Goal: Information Seeking & Learning: Learn about a topic

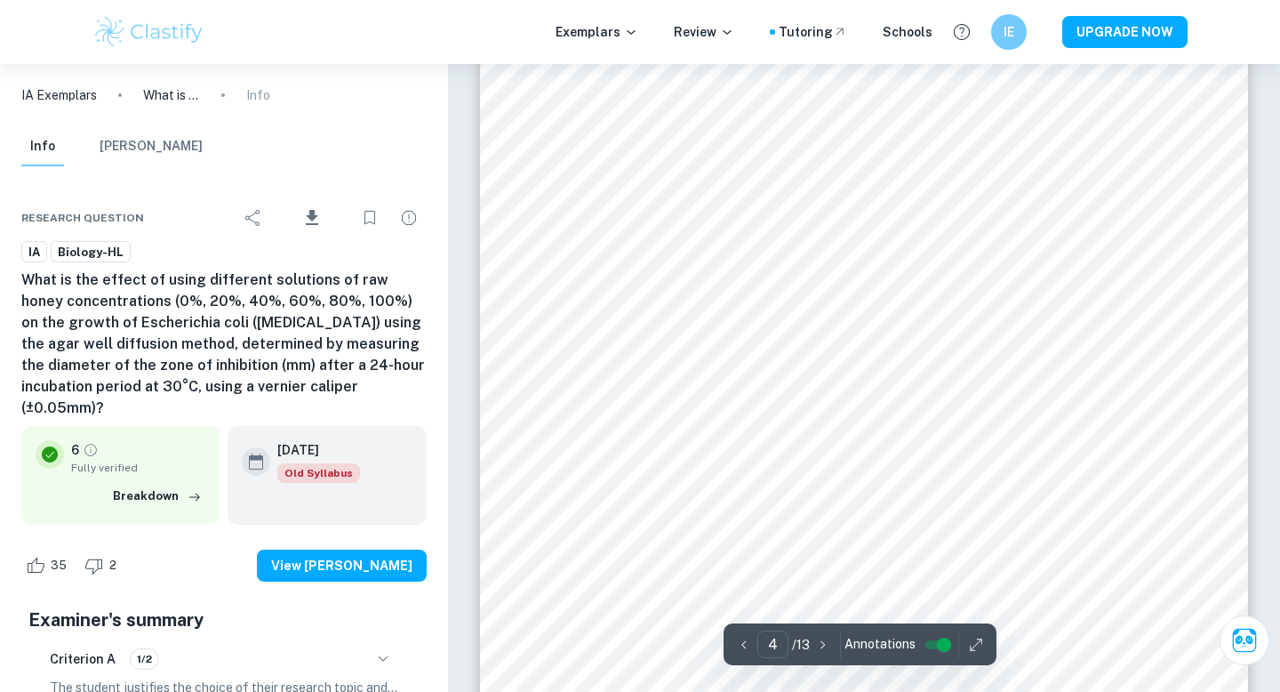
scroll to position [3809, 0]
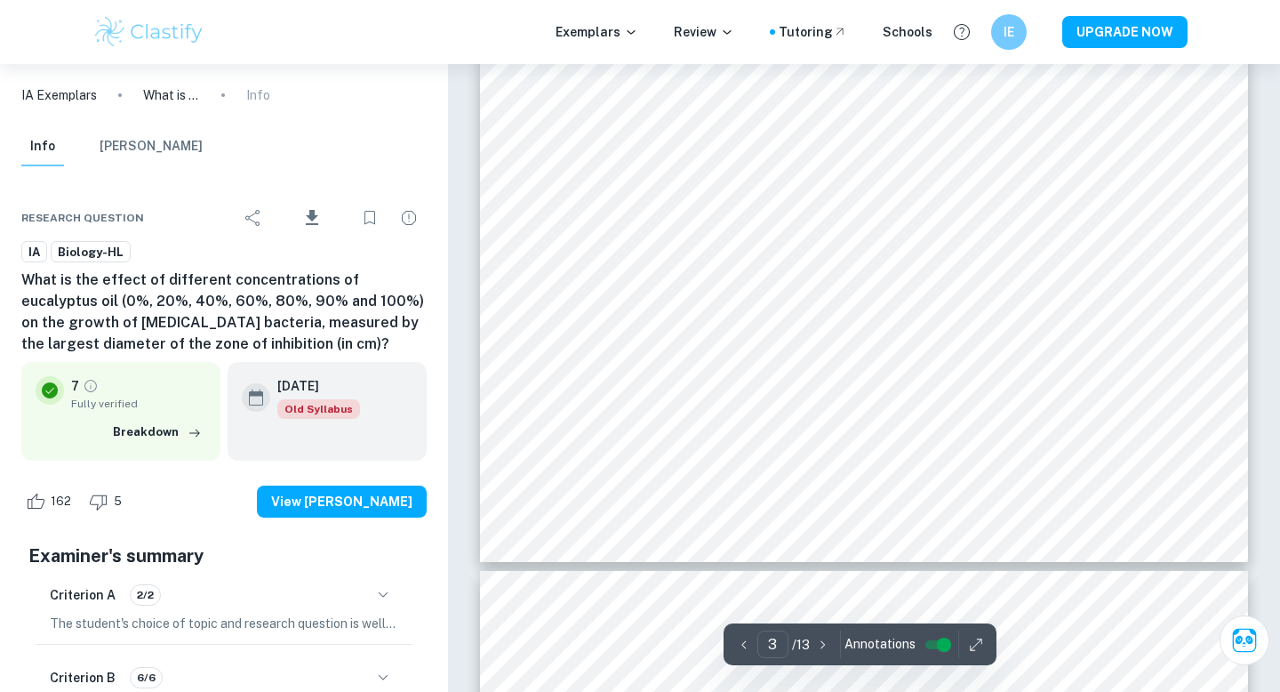
scroll to position [2909, 0]
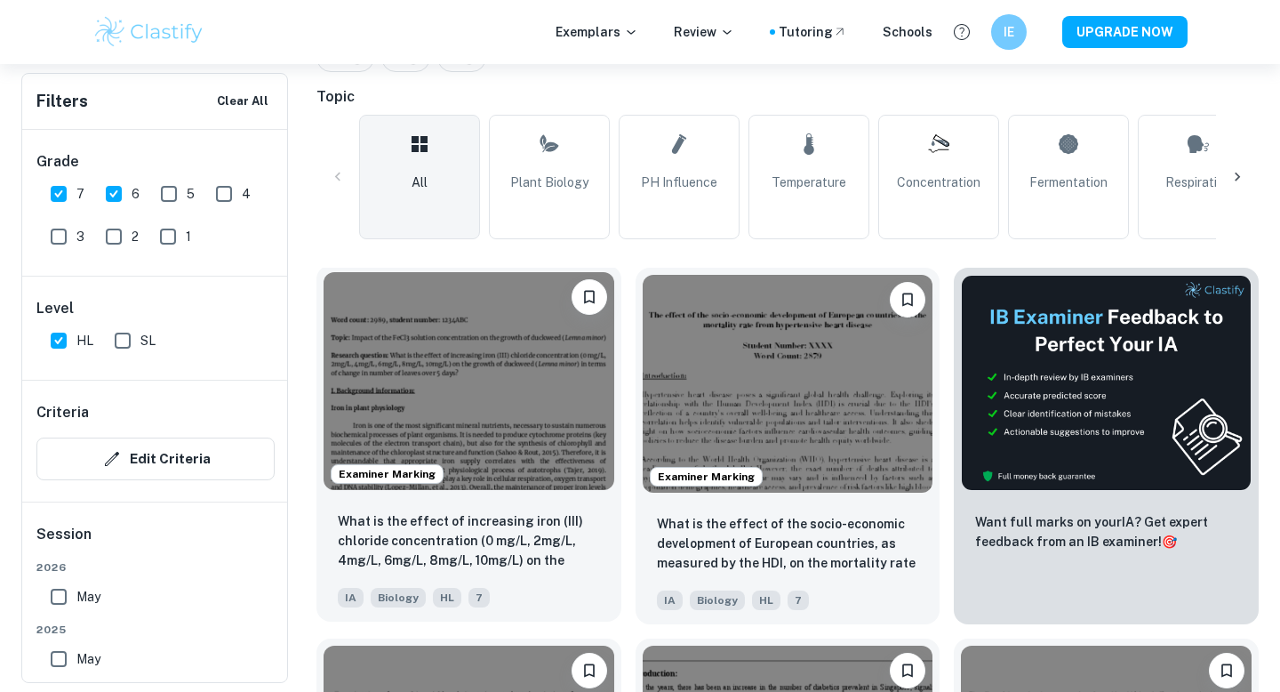
scroll to position [404, 0]
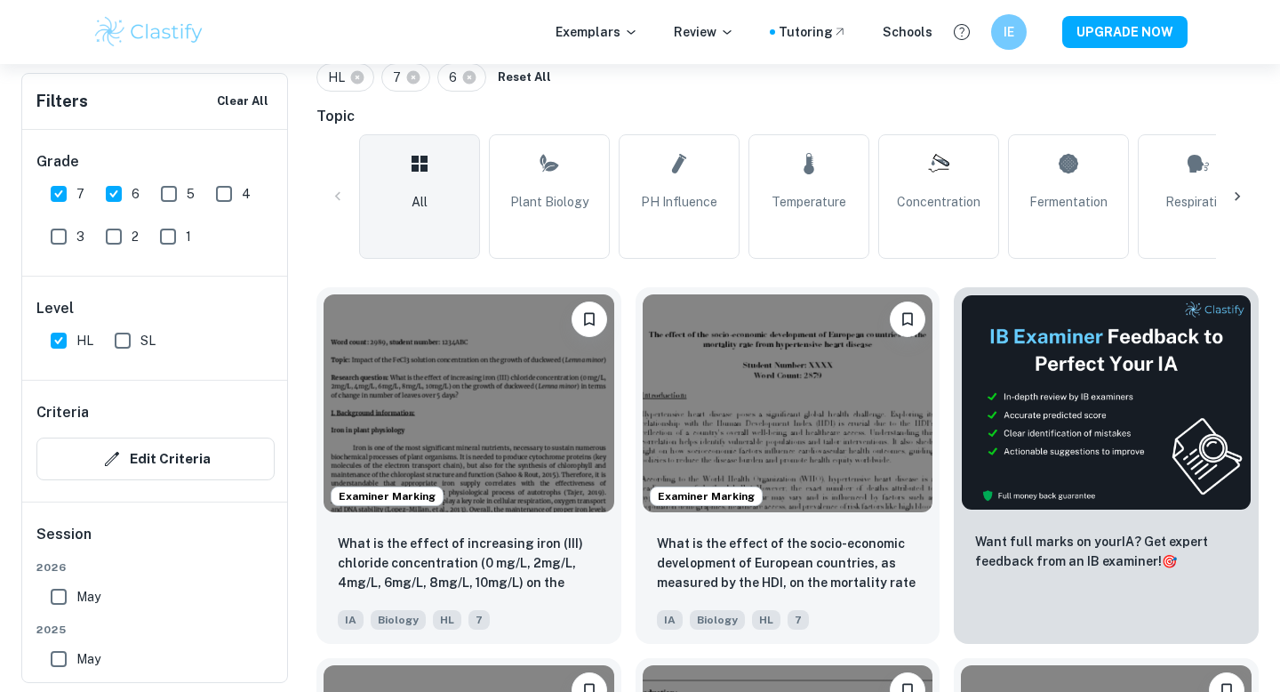
click at [121, 189] on input "6" at bounding box center [114, 194] width 36 height 36
checkbox input "false"
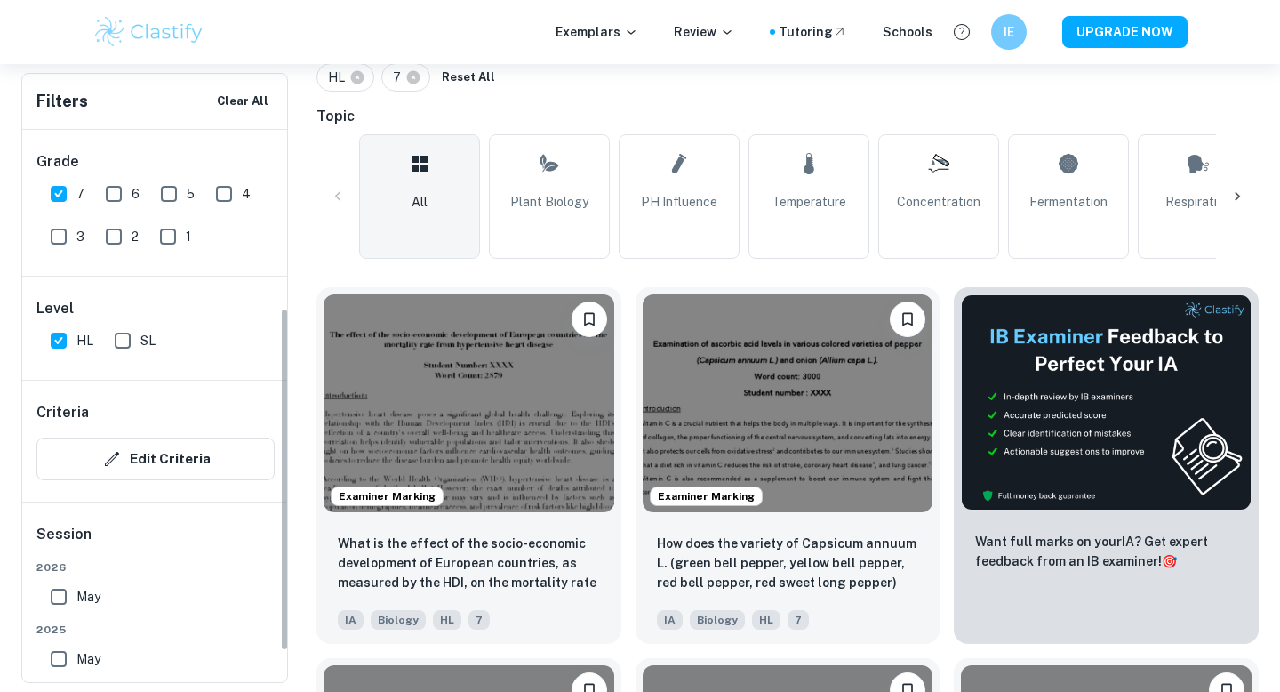
scroll to position [334, 0]
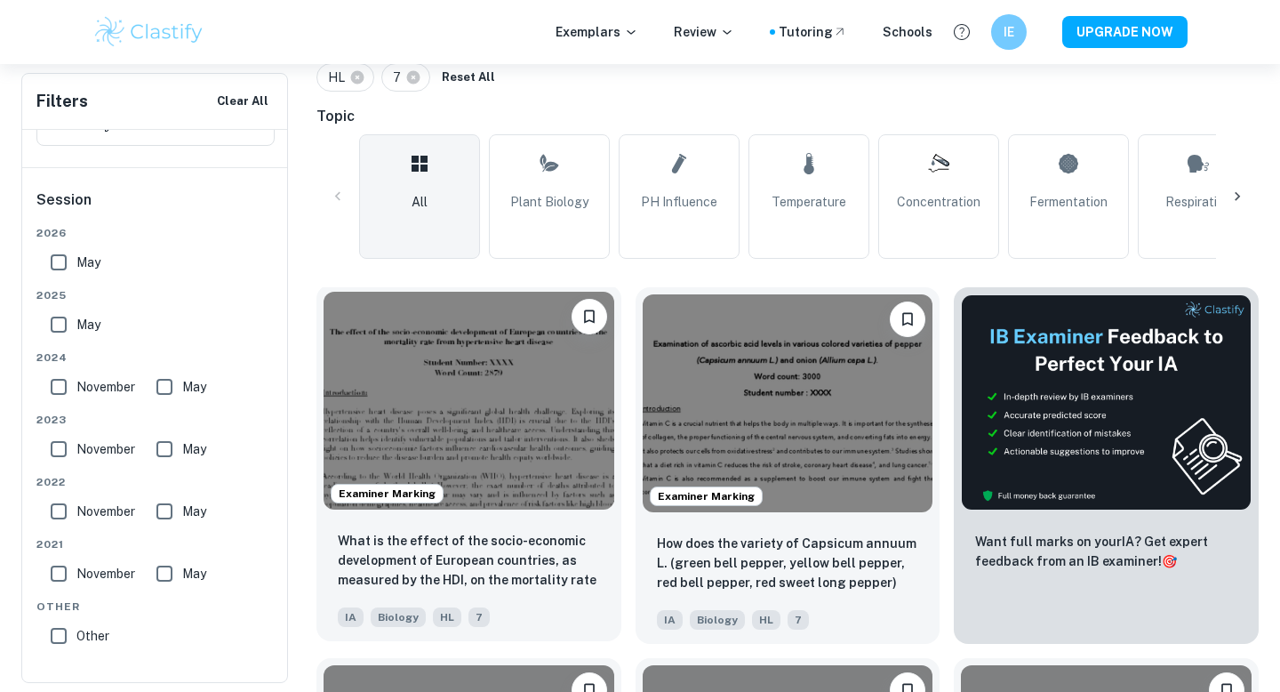
click at [512, 422] on img at bounding box center [469, 401] width 291 height 218
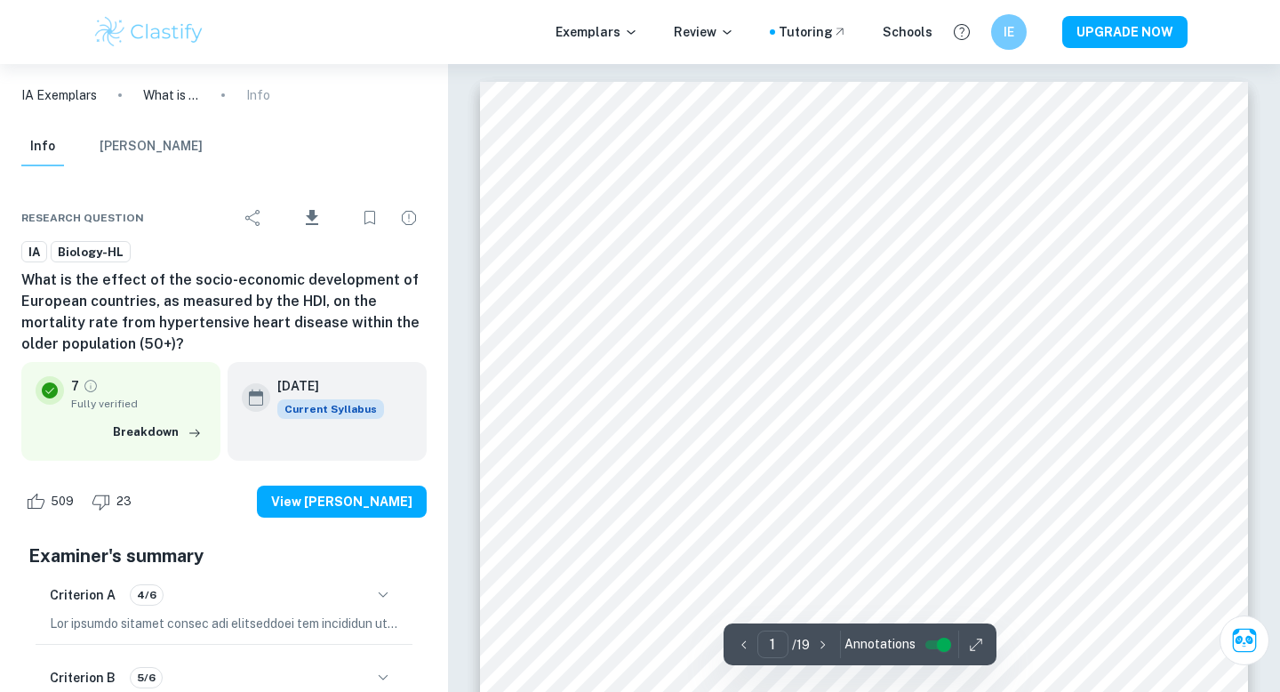
type input "2"
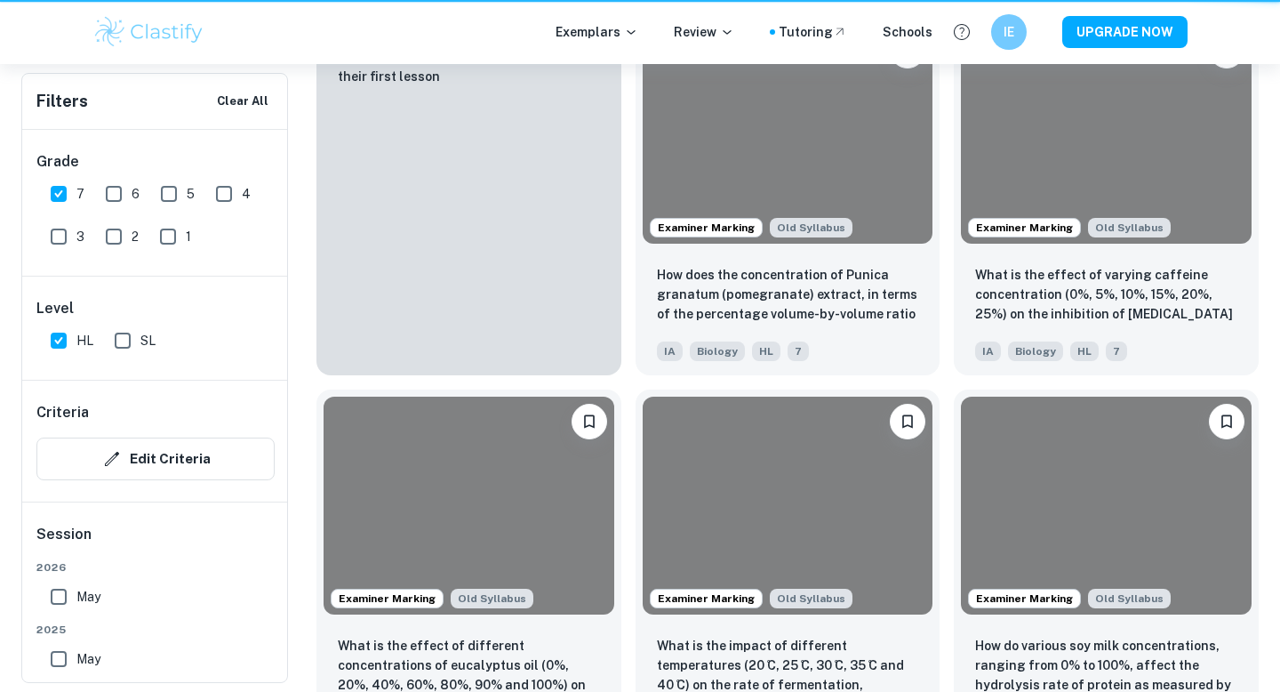
scroll to position [404, 0]
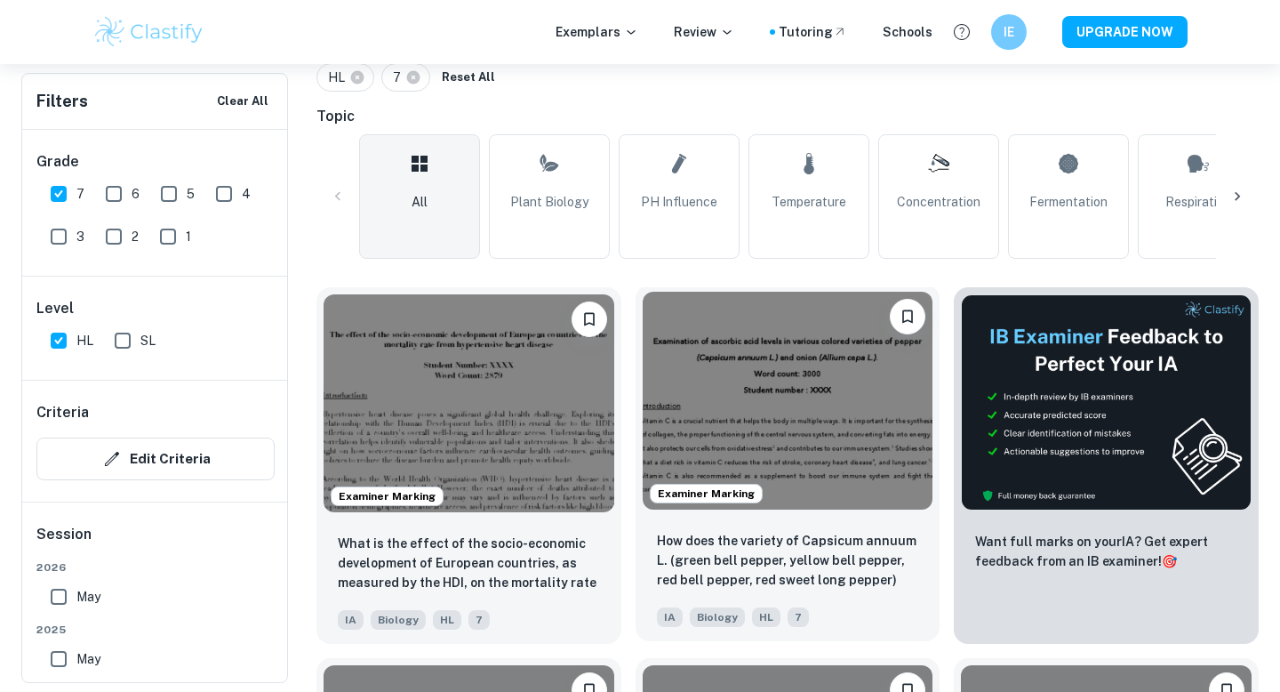
click at [860, 400] on img at bounding box center [788, 401] width 291 height 218
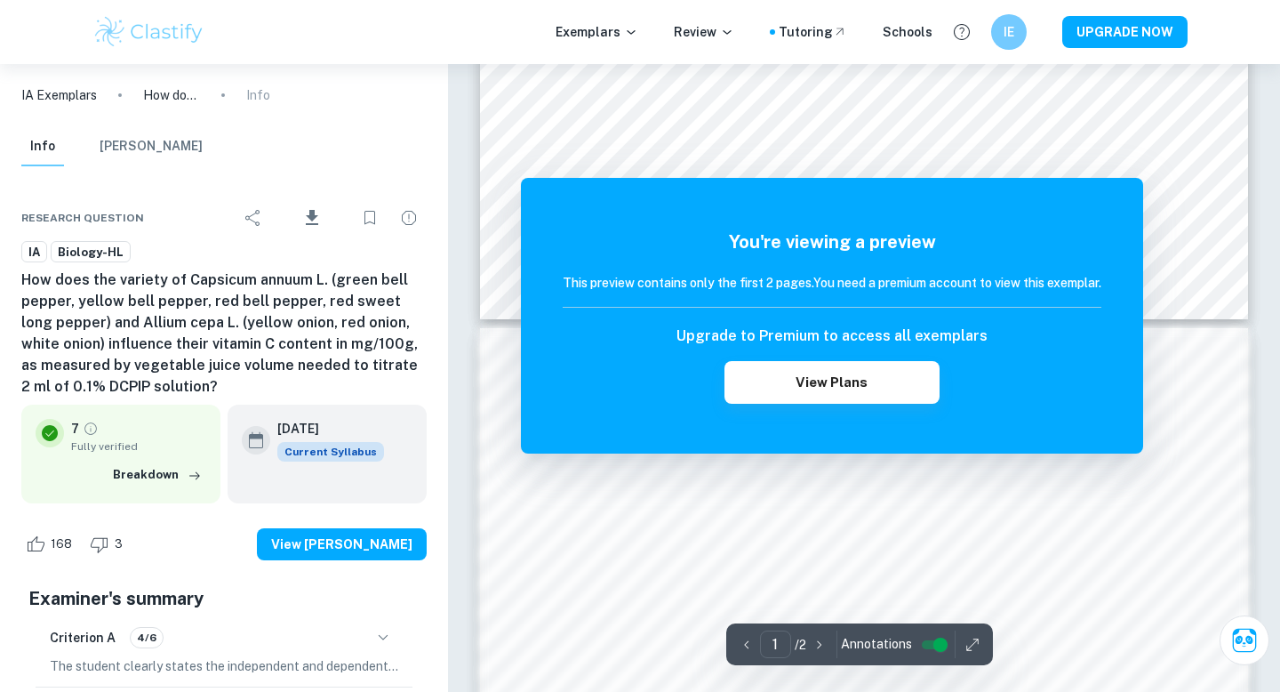
scroll to position [854, 0]
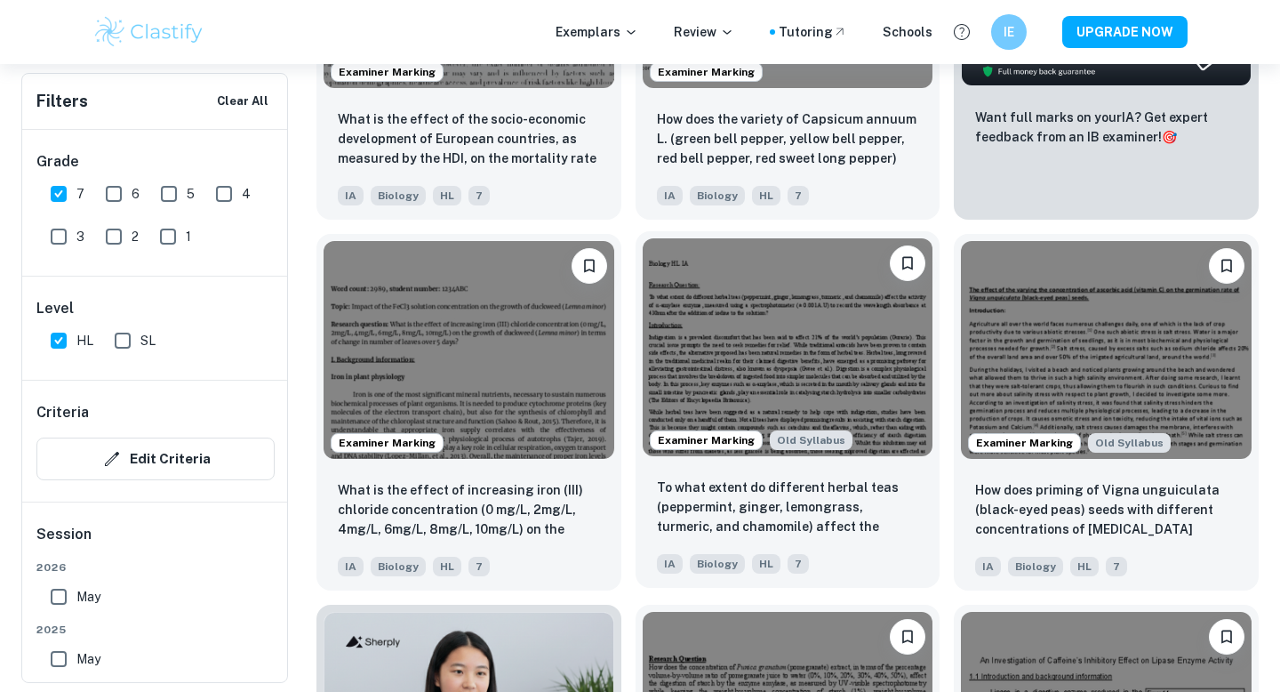
scroll to position [872, 0]
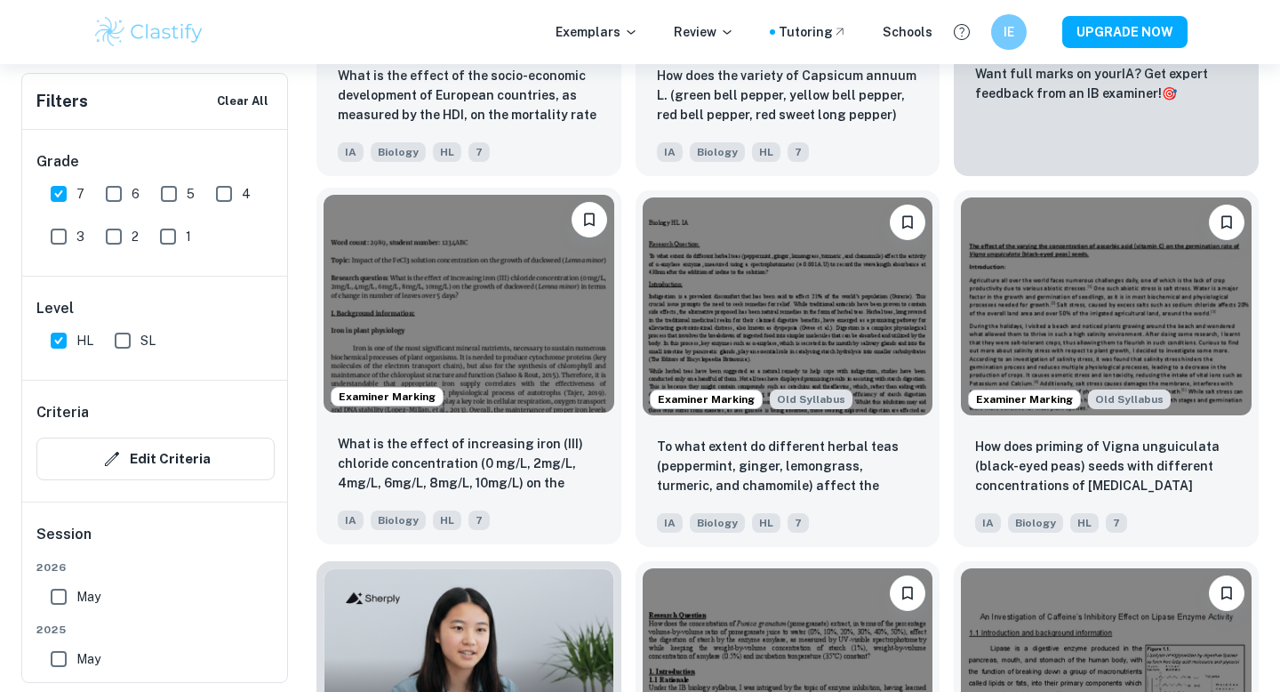
click at [555, 310] on img at bounding box center [469, 304] width 291 height 218
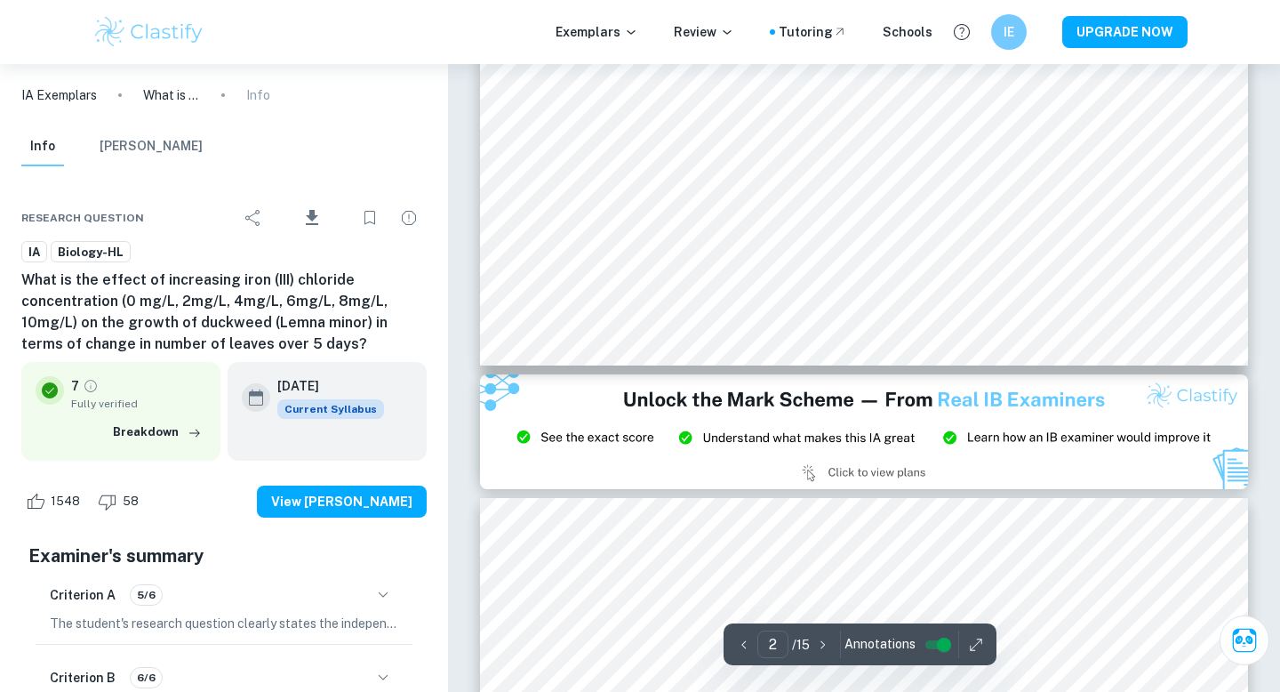
type input "3"
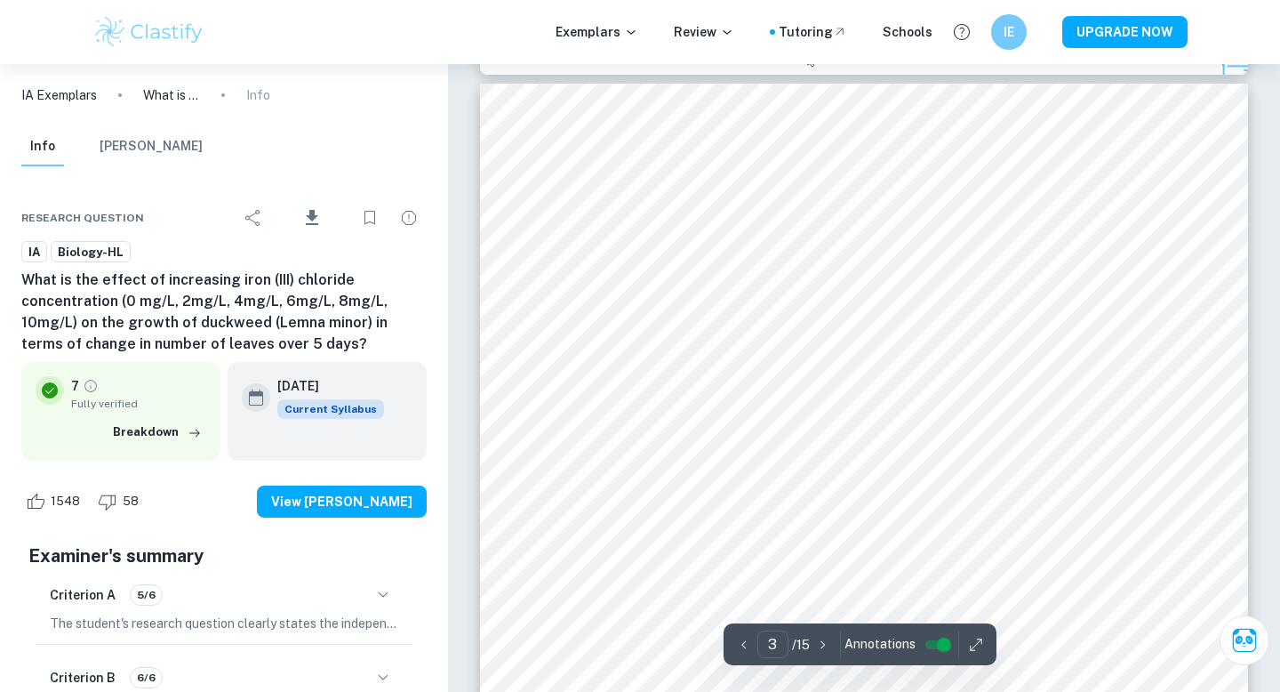
scroll to position [2536, 0]
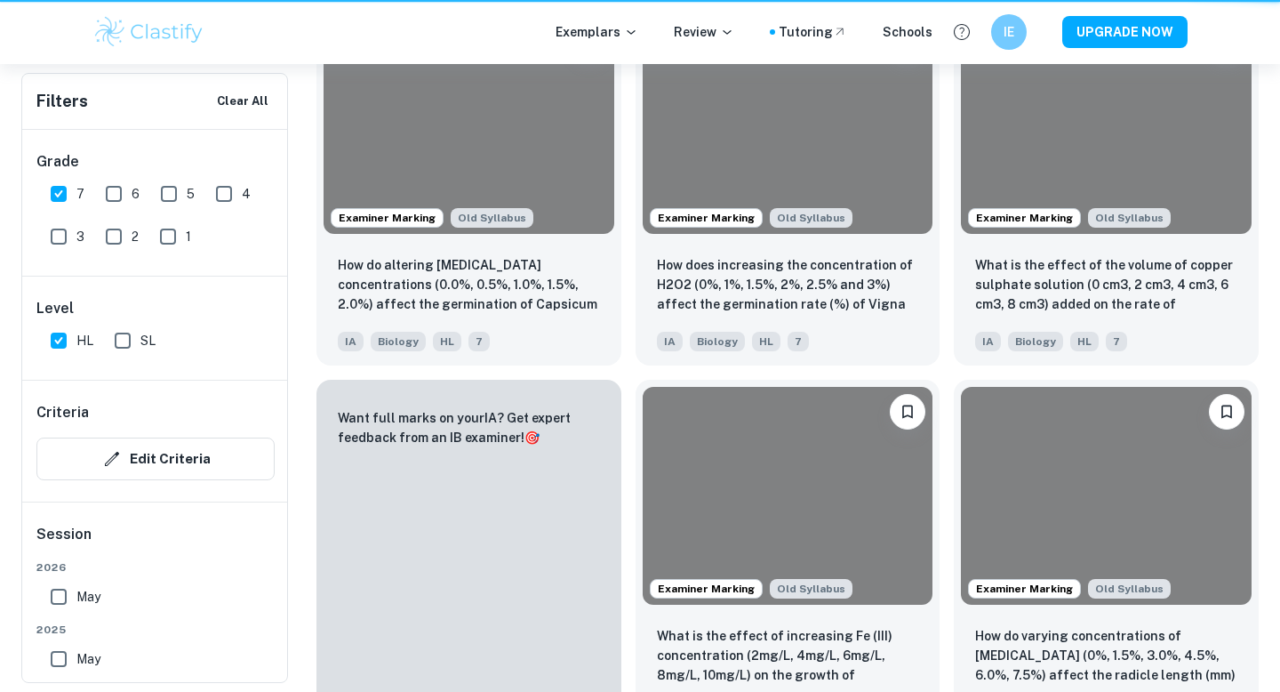
scroll to position [872, 0]
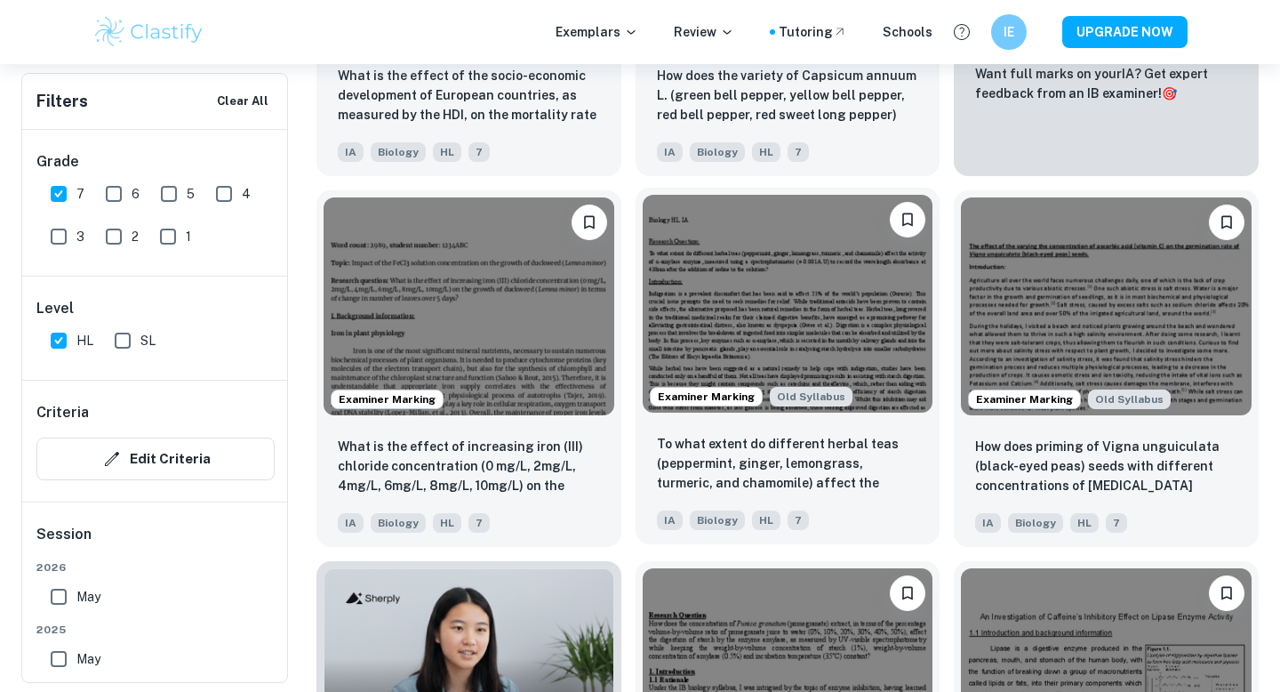
click at [830, 332] on img at bounding box center [788, 304] width 291 height 218
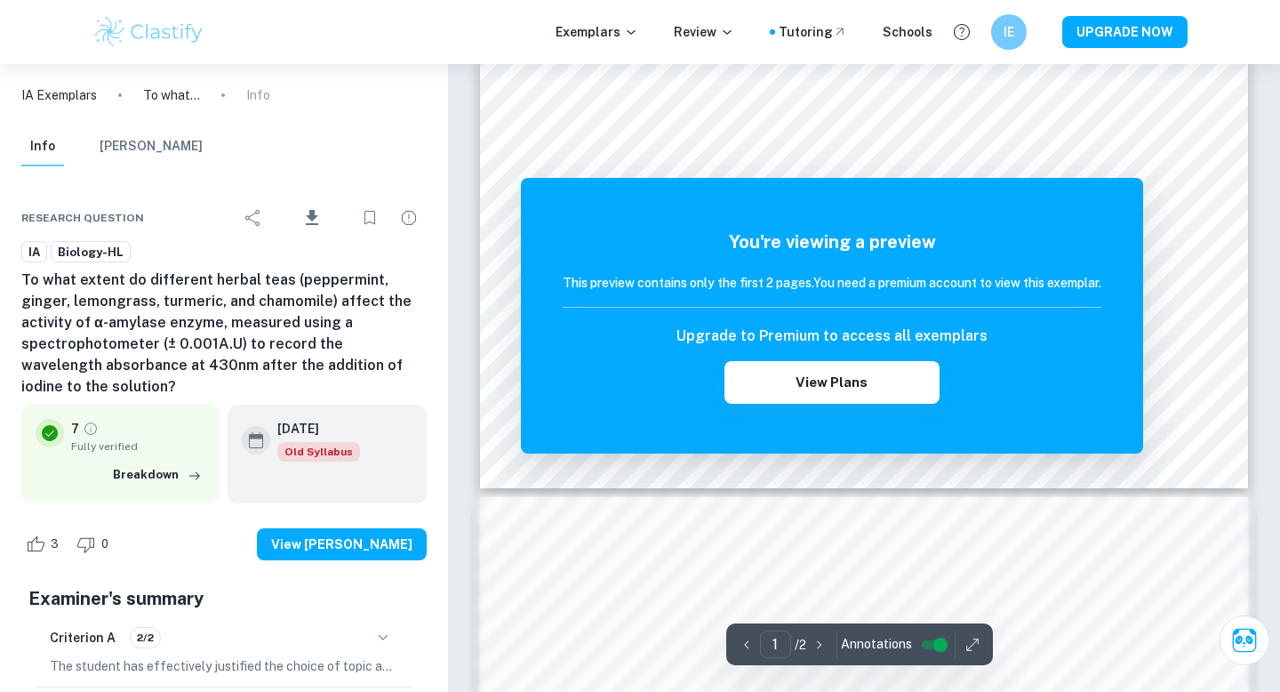
scroll to position [646, 0]
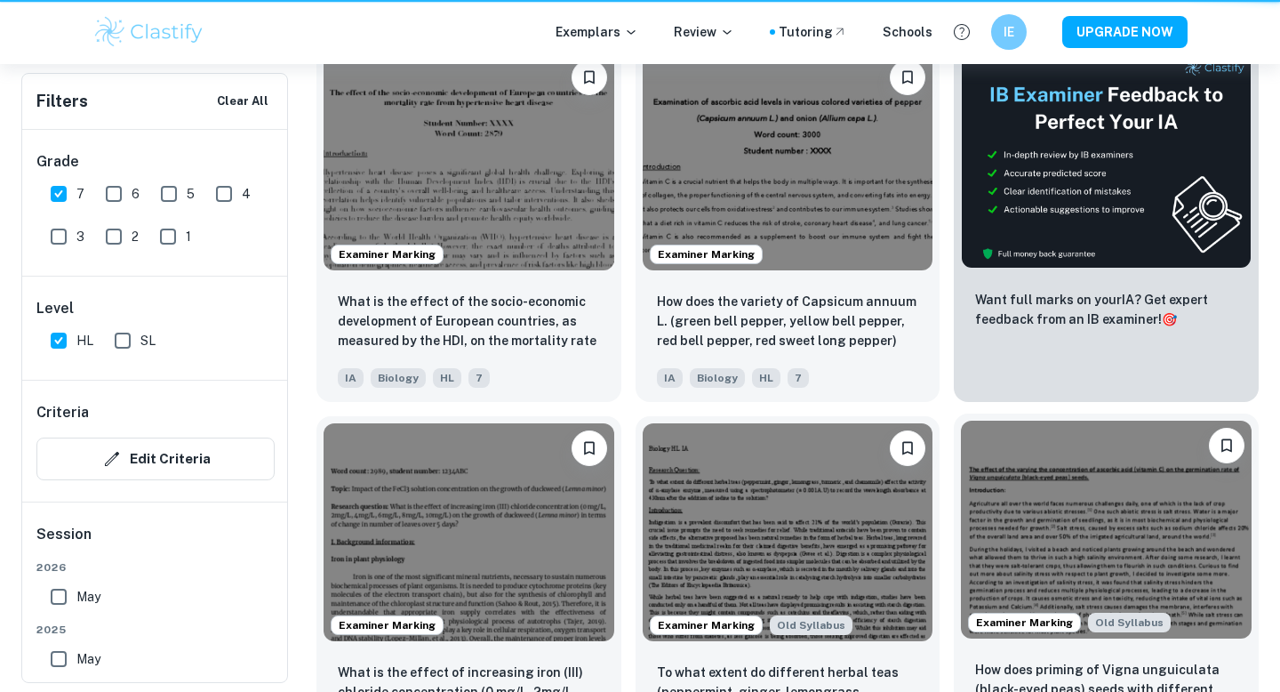
scroll to position [872, 0]
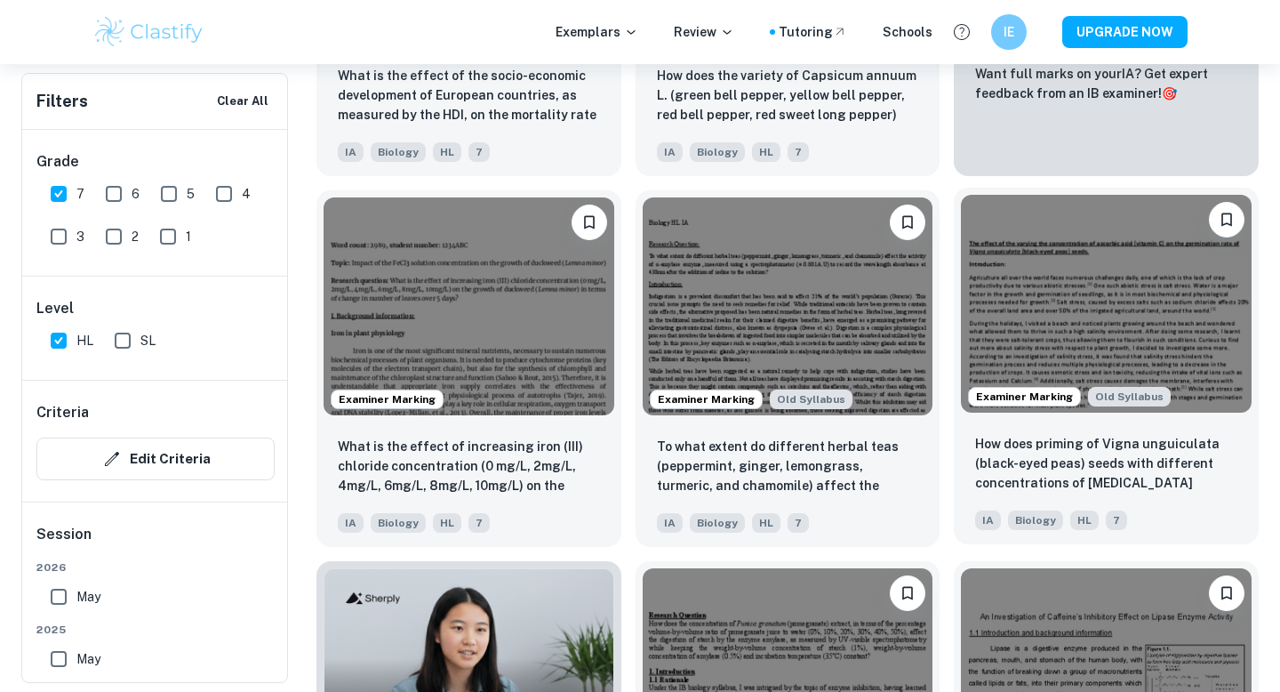
click at [1115, 332] on img at bounding box center [1106, 304] width 291 height 218
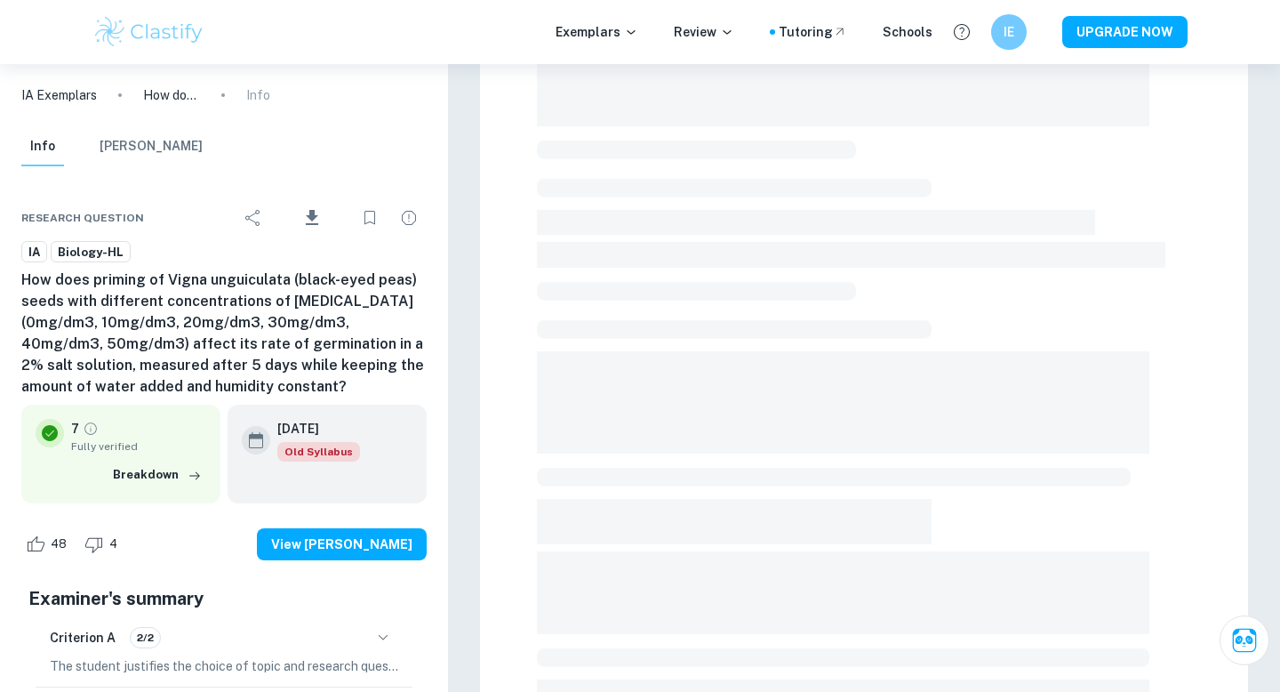
scroll to position [476, 0]
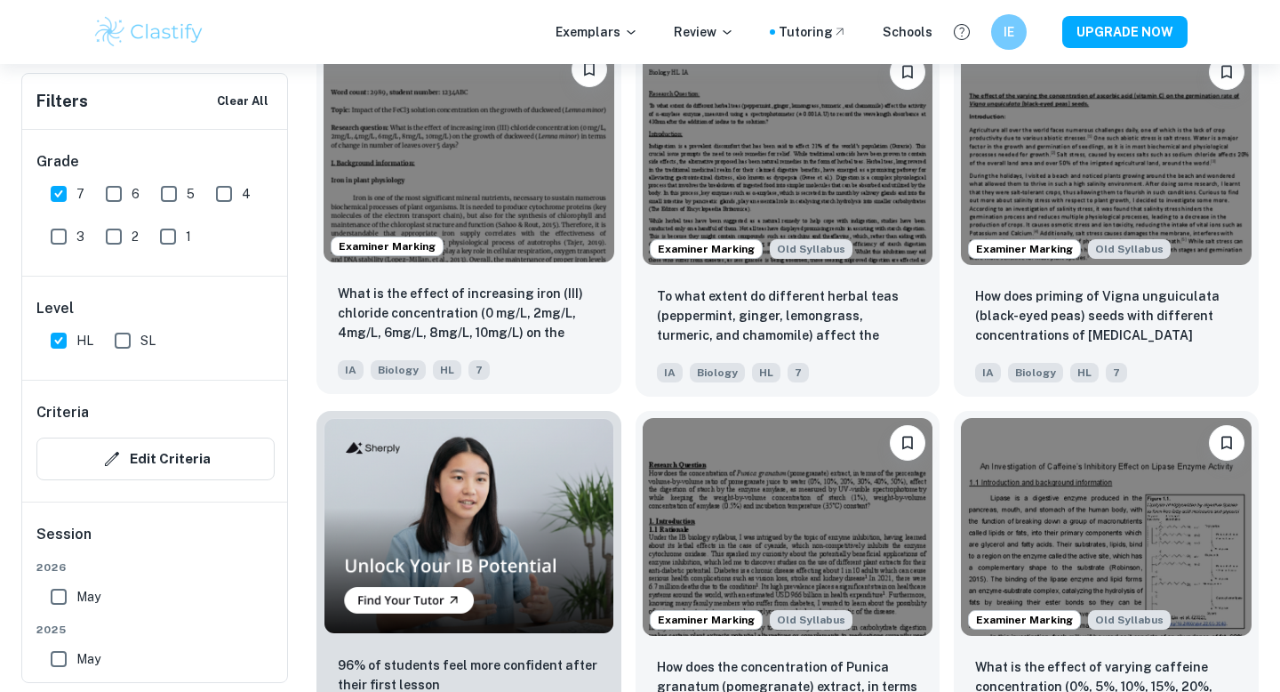
scroll to position [1157, 0]
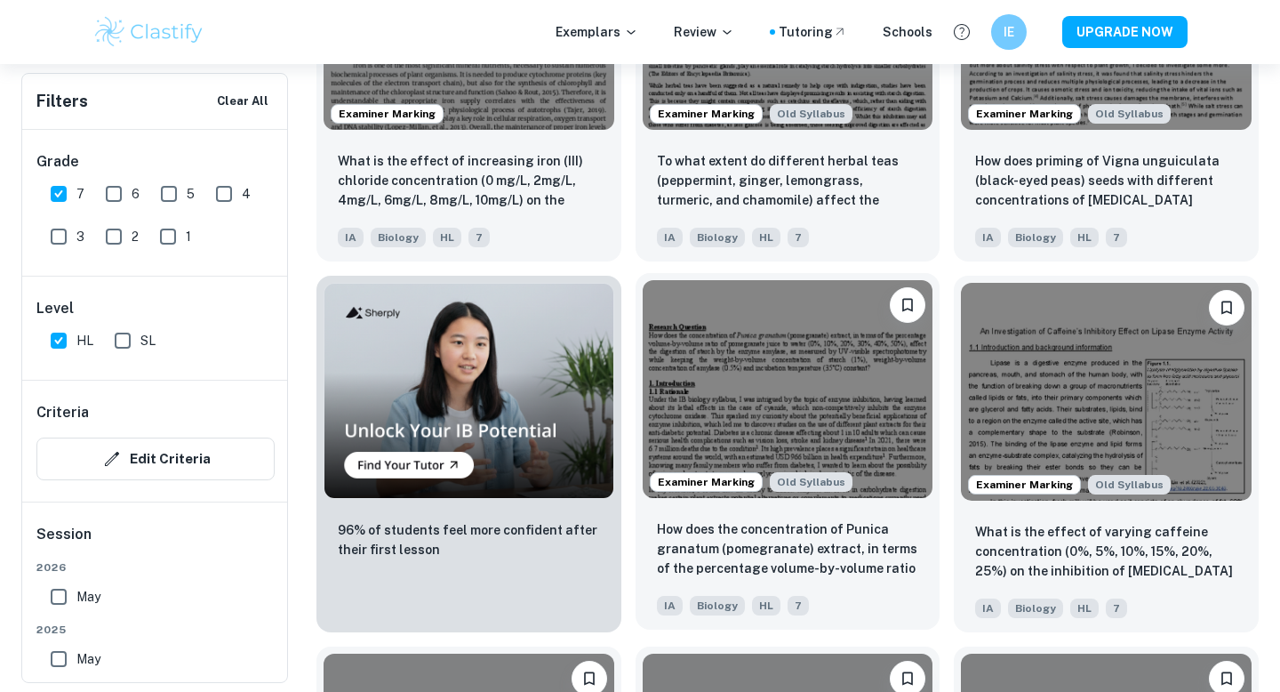
click at [850, 381] on img at bounding box center [788, 389] width 291 height 218
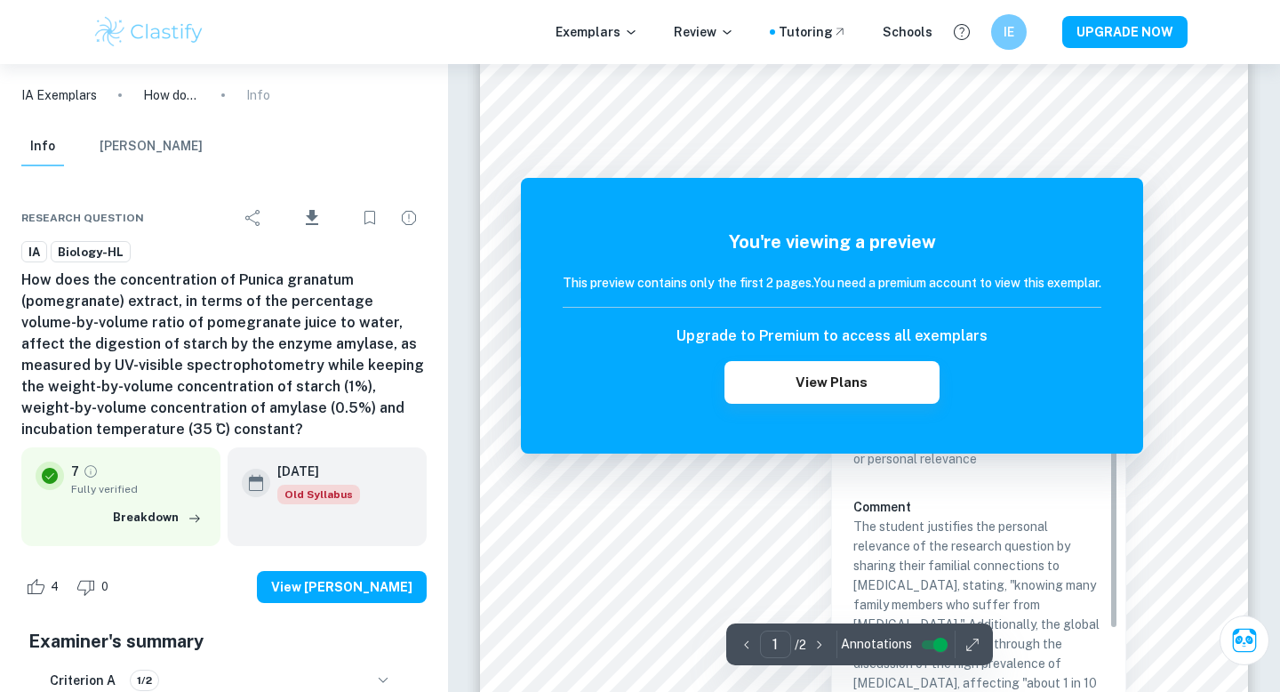
scroll to position [415, 0]
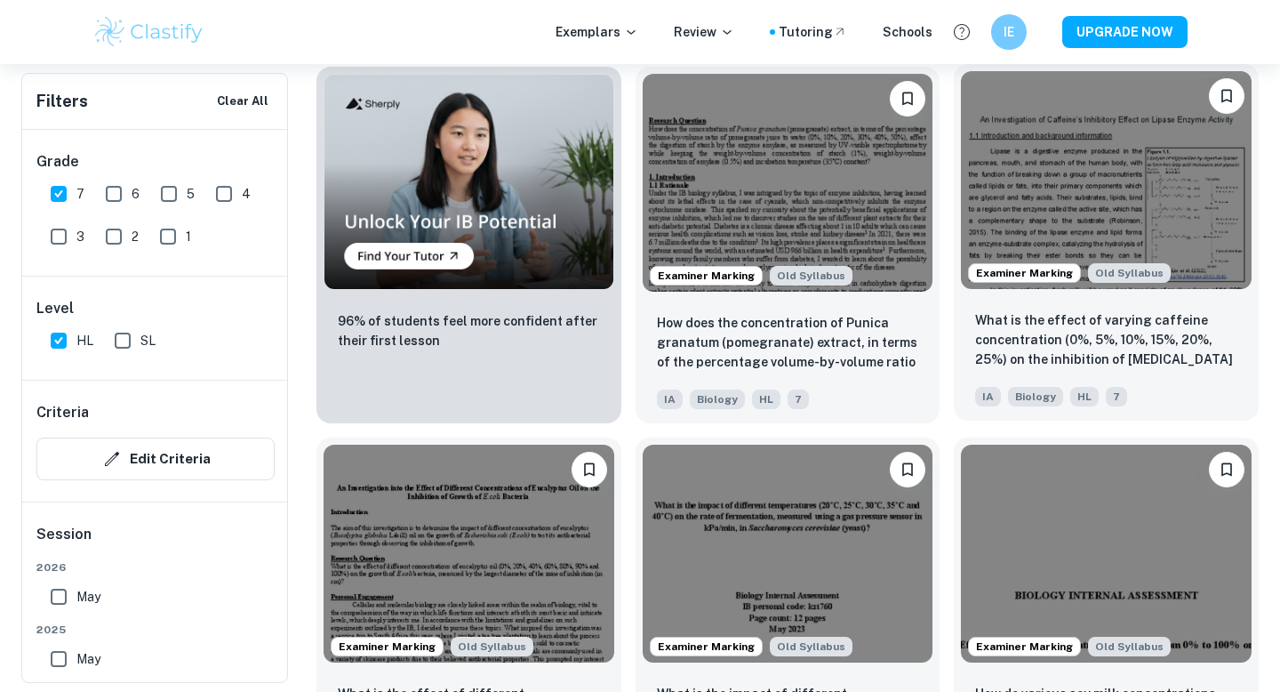
scroll to position [1374, 0]
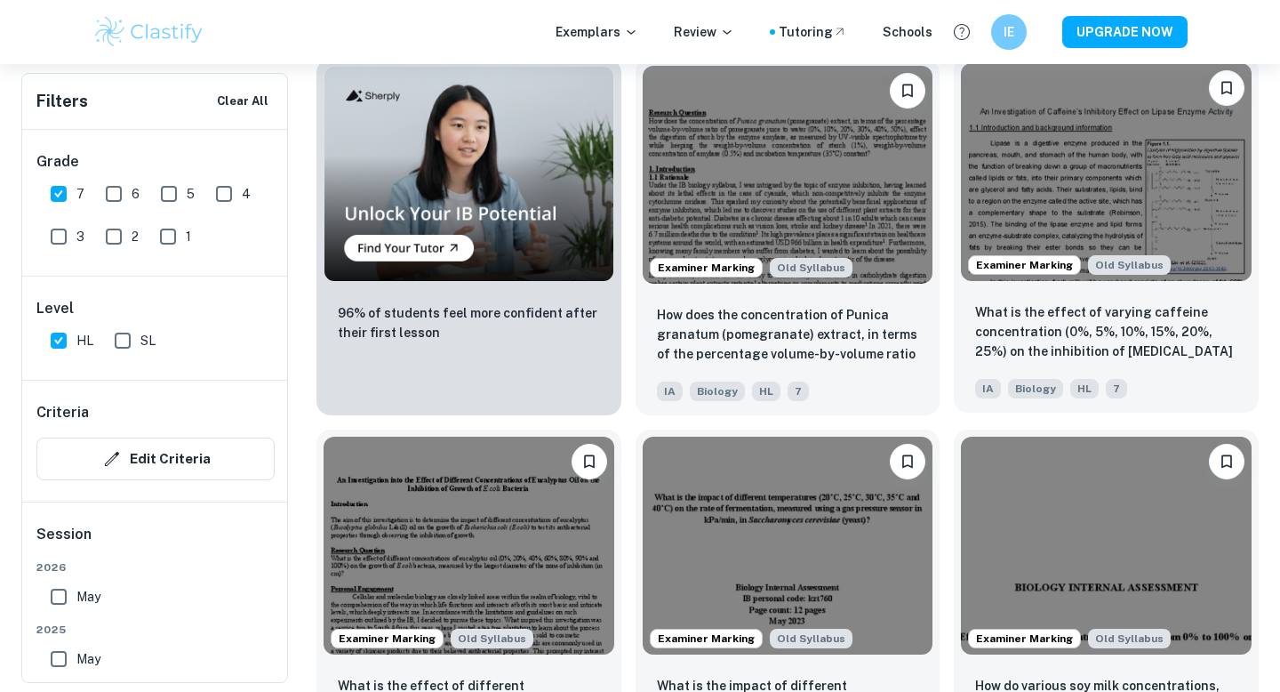
click at [1111, 196] on img at bounding box center [1106, 172] width 291 height 218
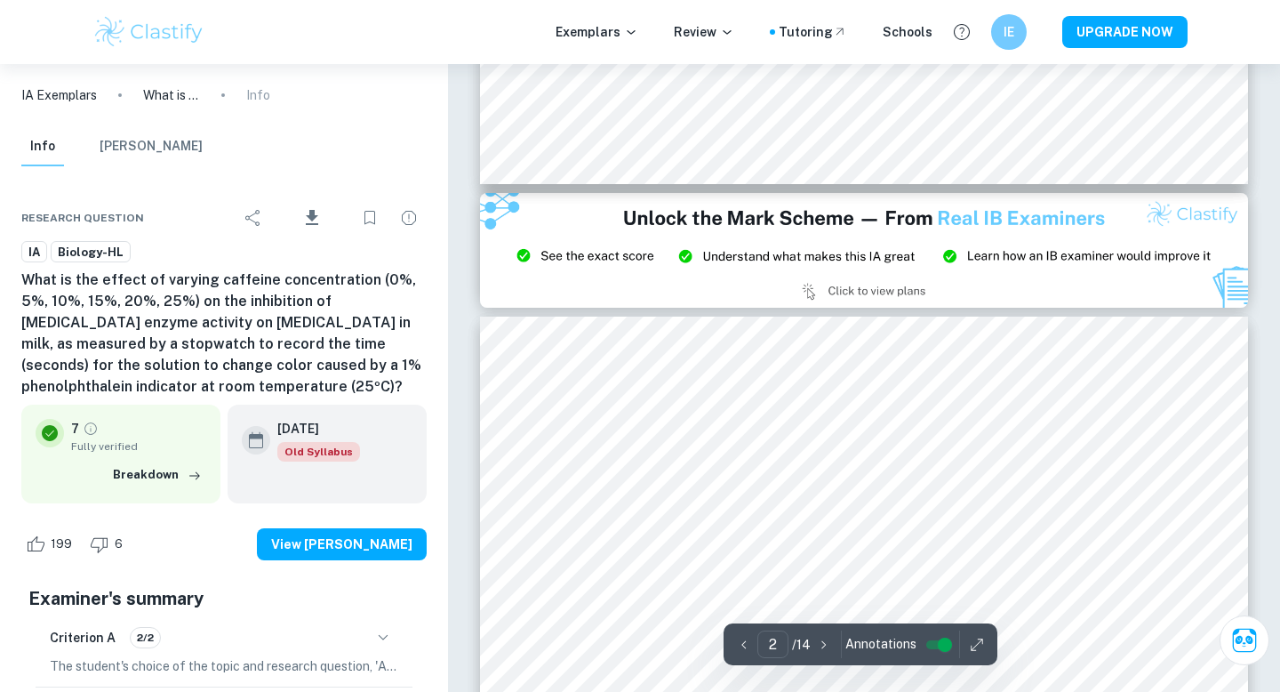
type input "3"
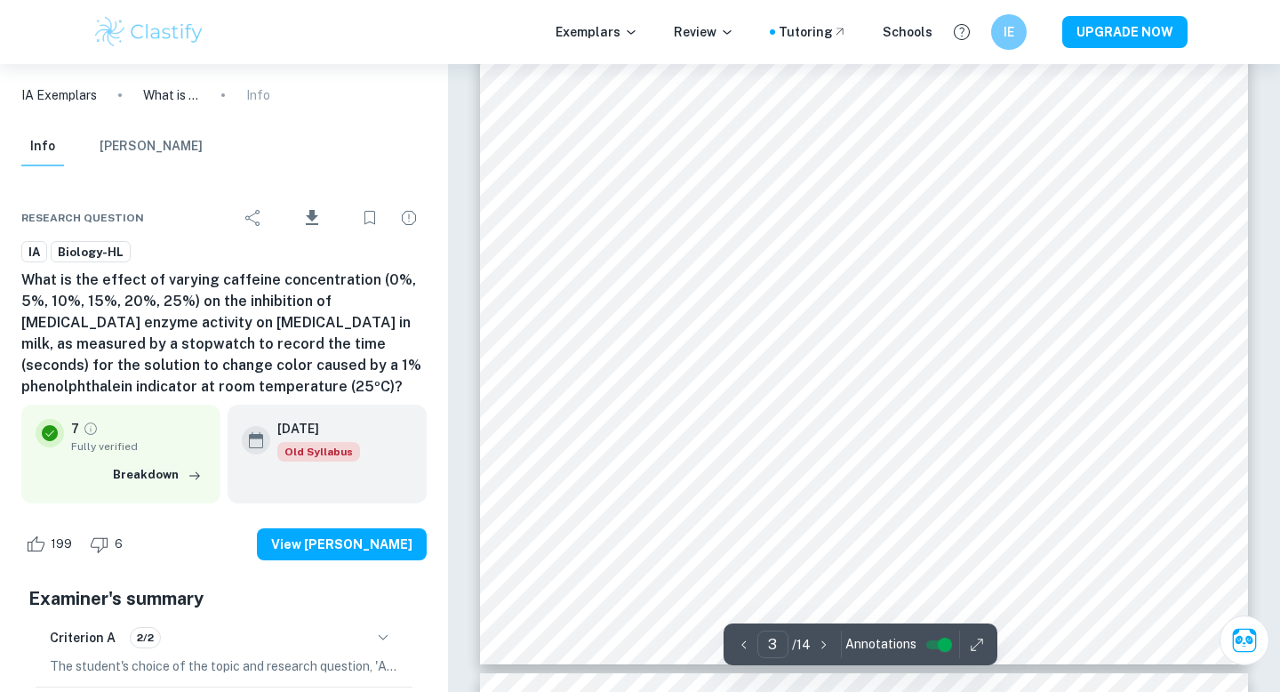
scroll to position [2943, 0]
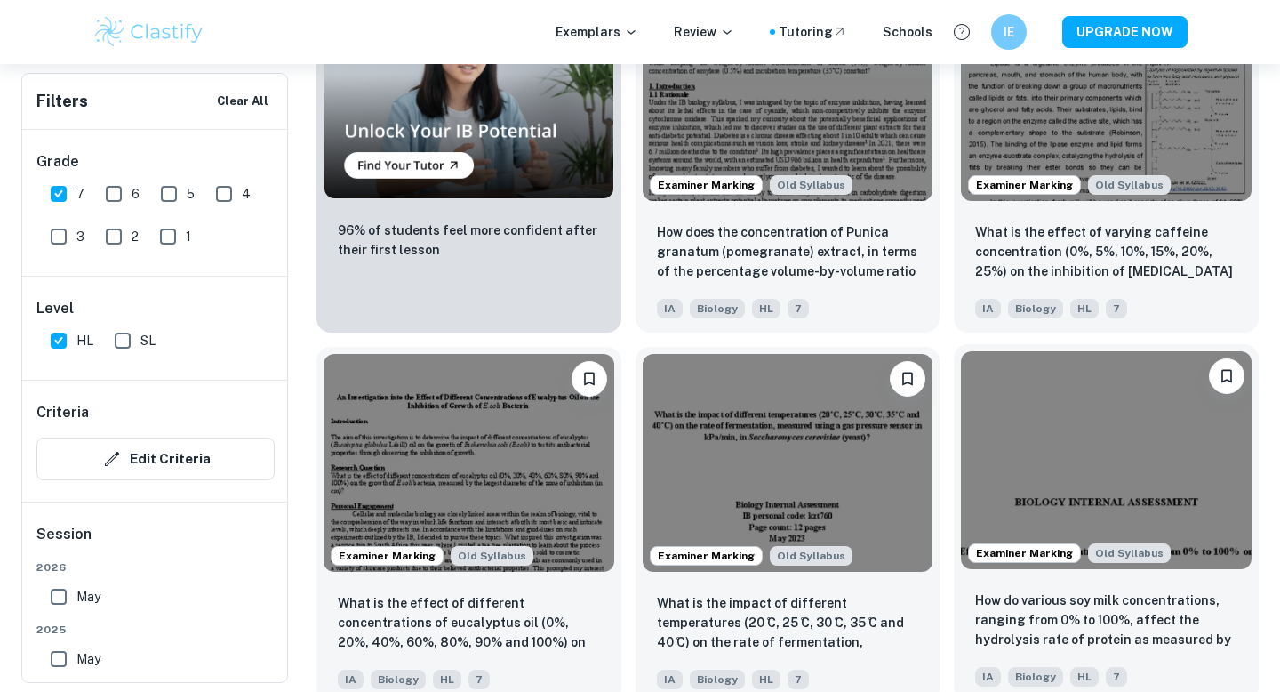
scroll to position [1458, 0]
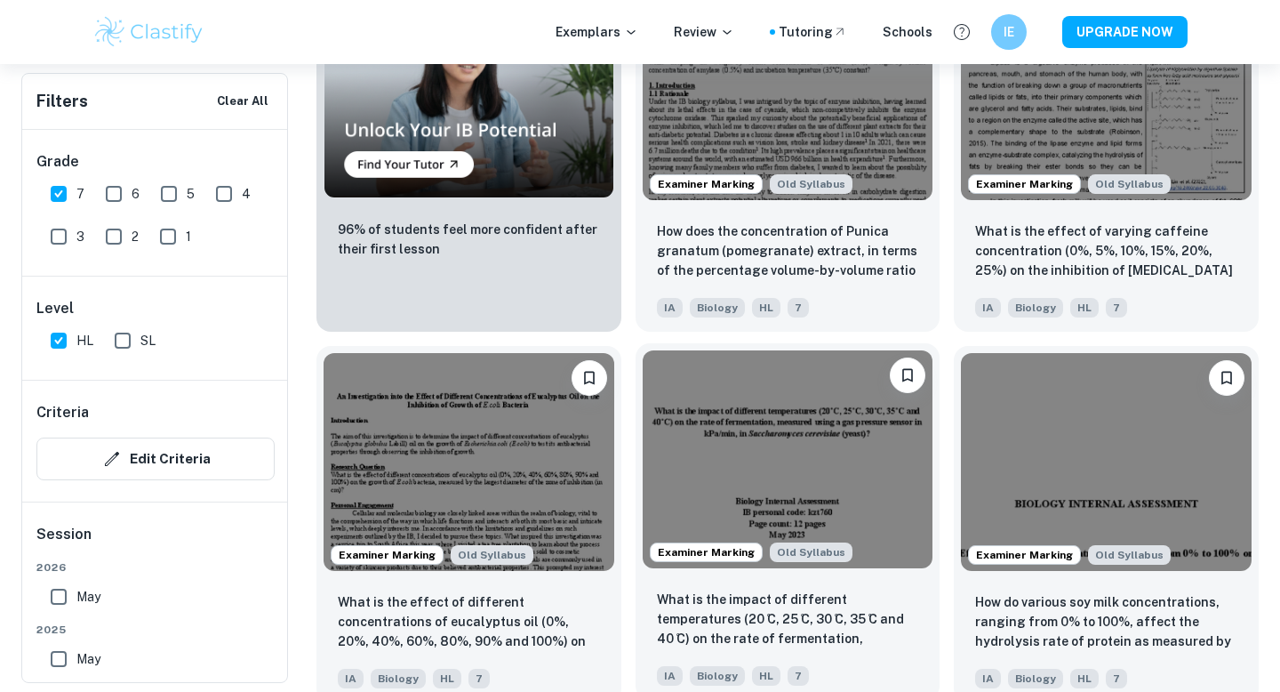
click at [870, 463] on img at bounding box center [788, 459] width 291 height 218
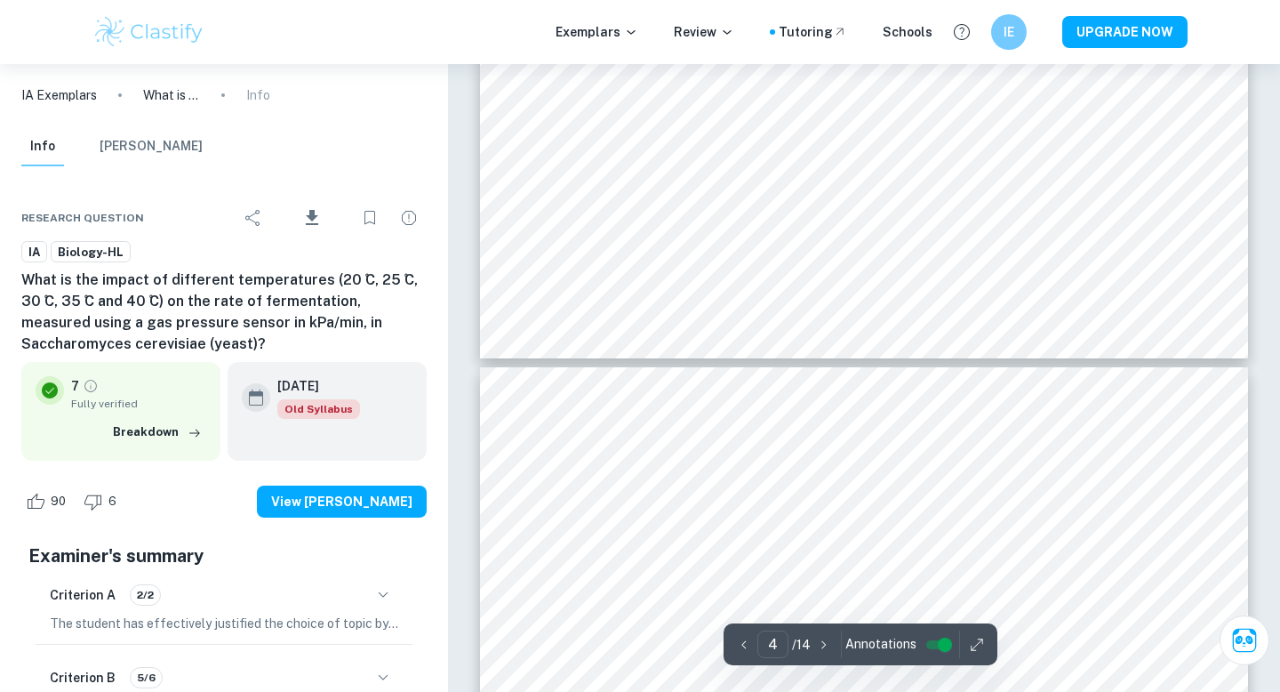
type input "5"
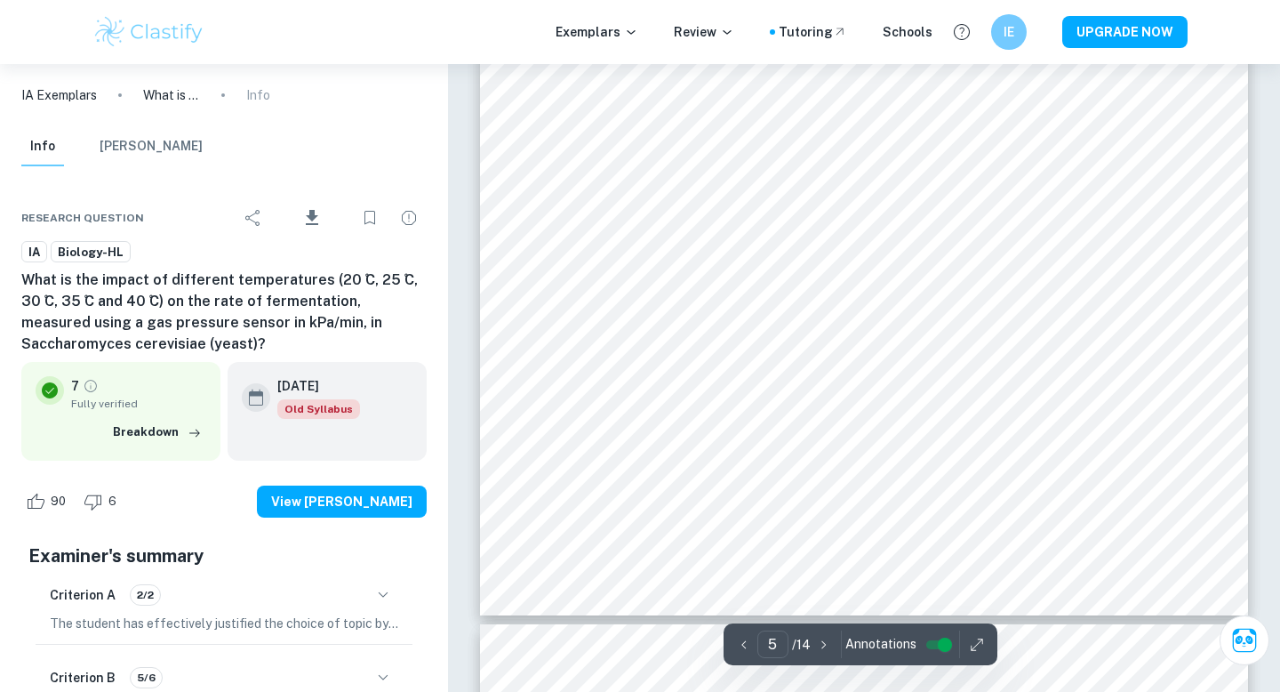
scroll to position [5176, 0]
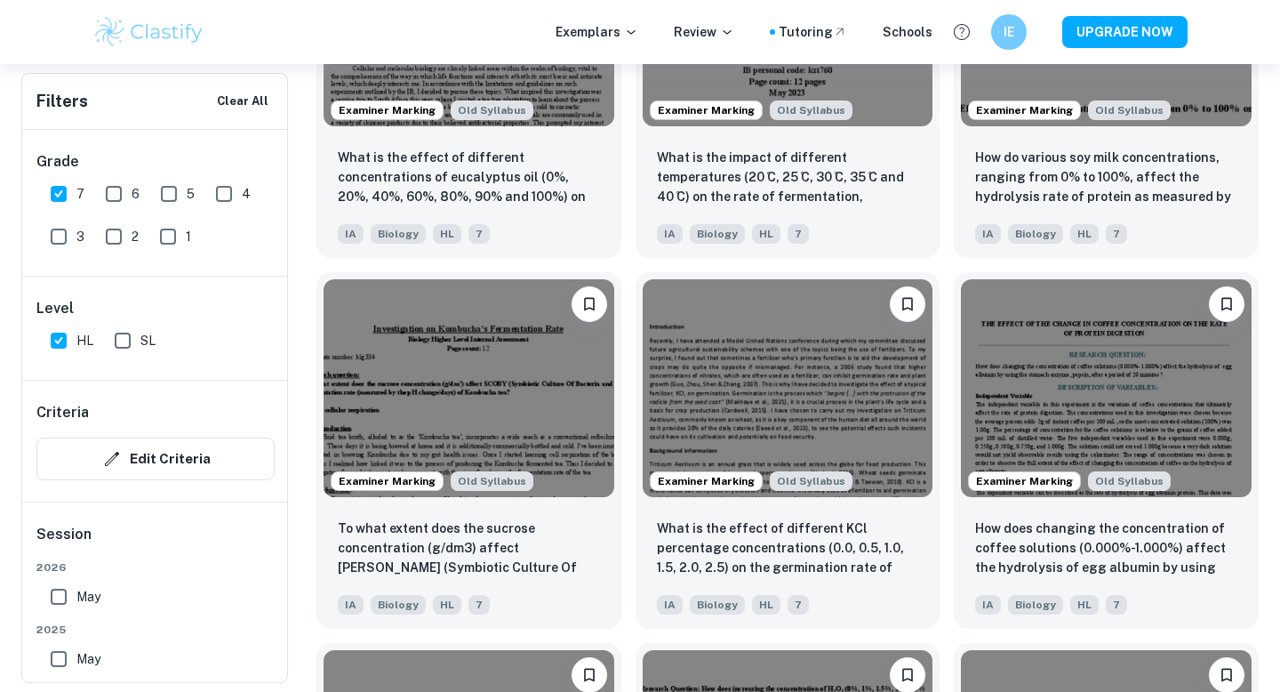
scroll to position [1942, 0]
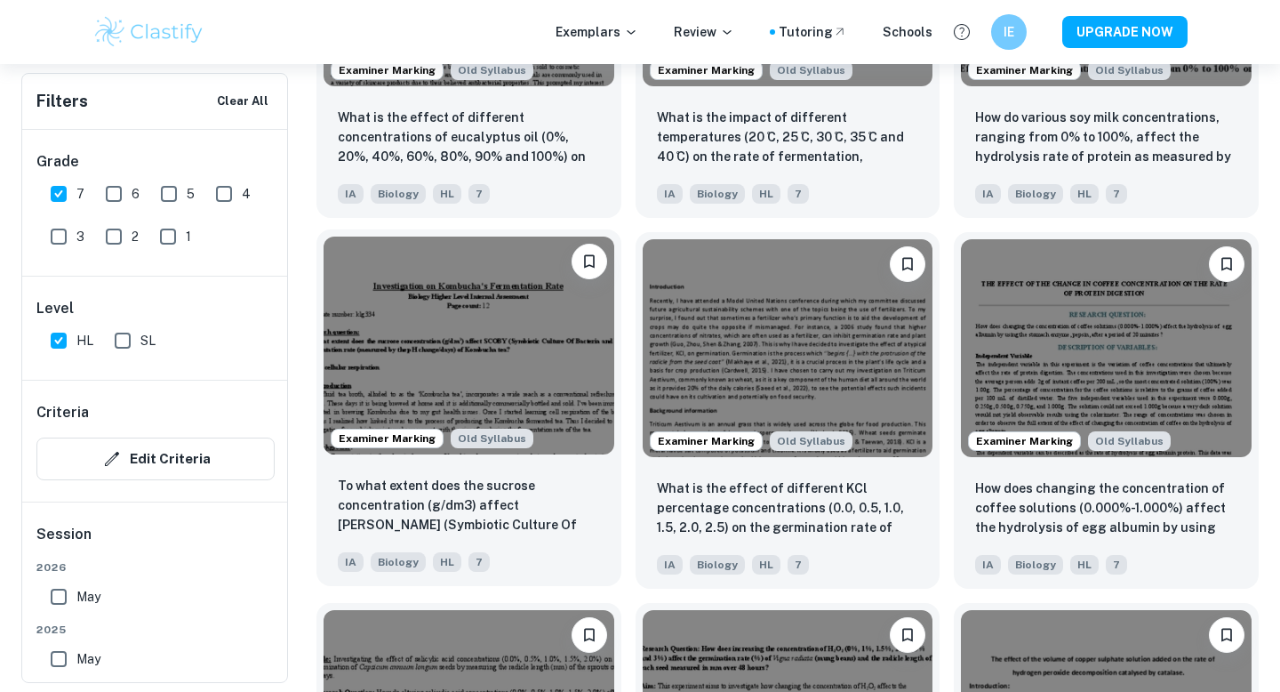
click at [437, 343] on img at bounding box center [469, 345] width 291 height 218
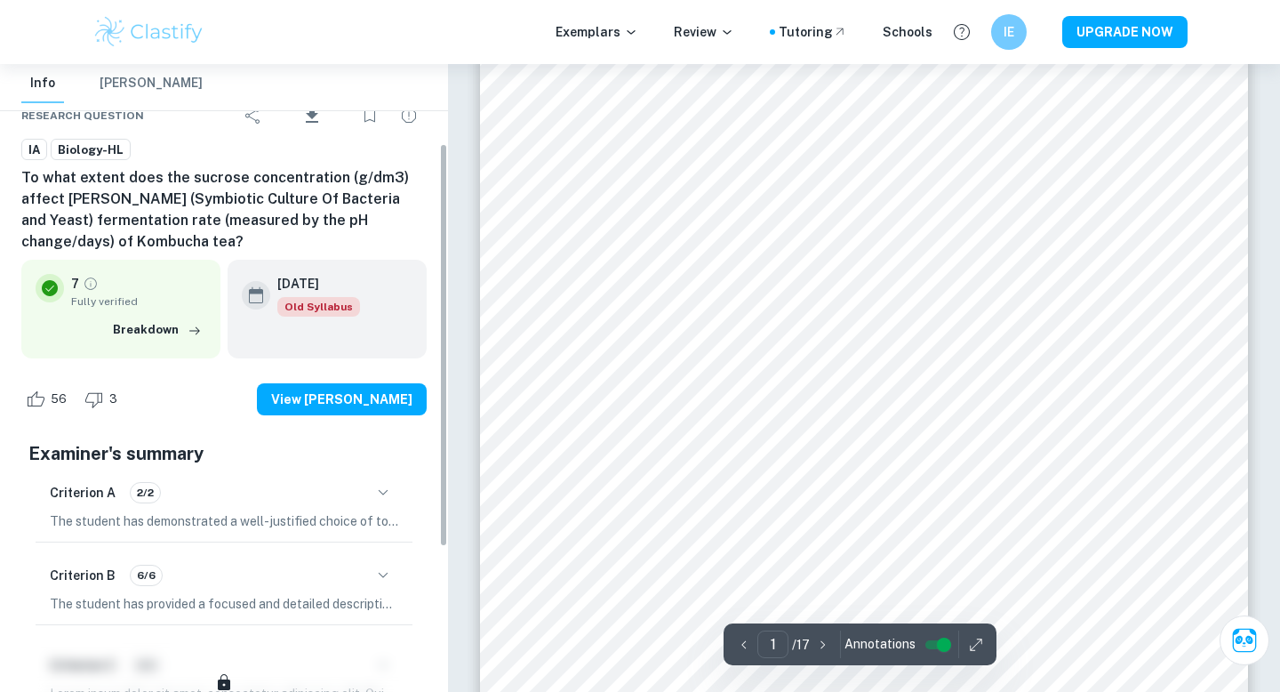
scroll to position [124, 0]
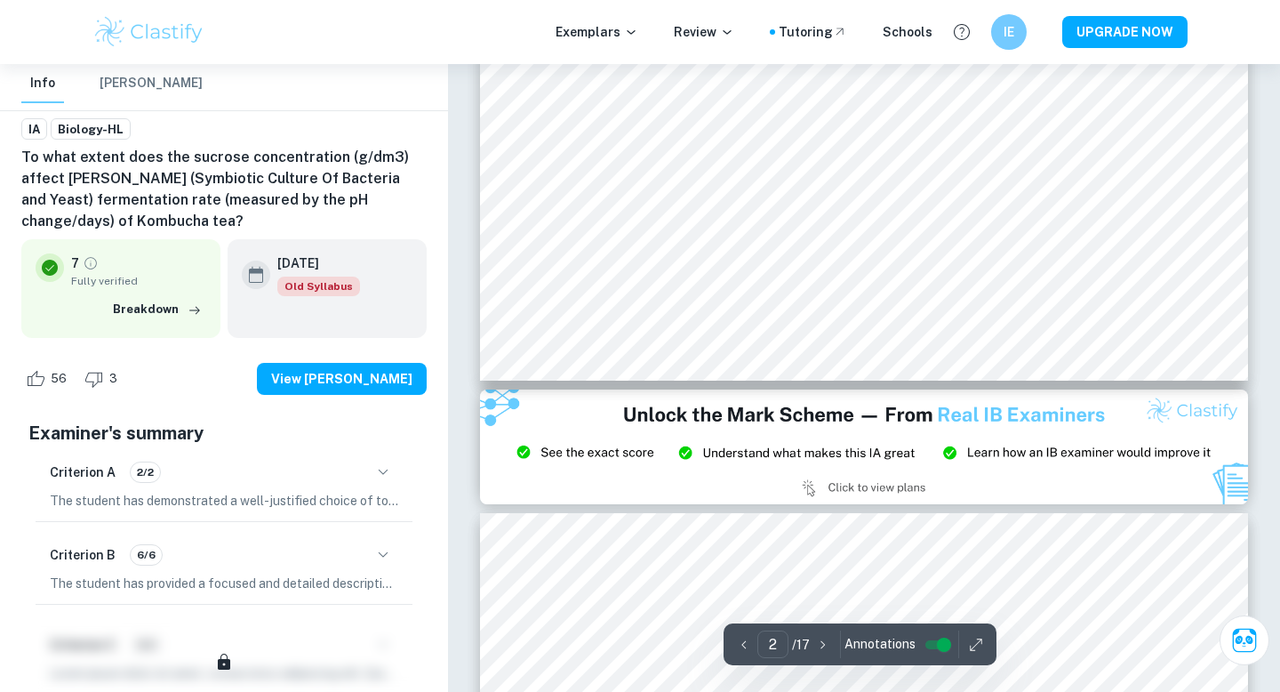
type input "3"
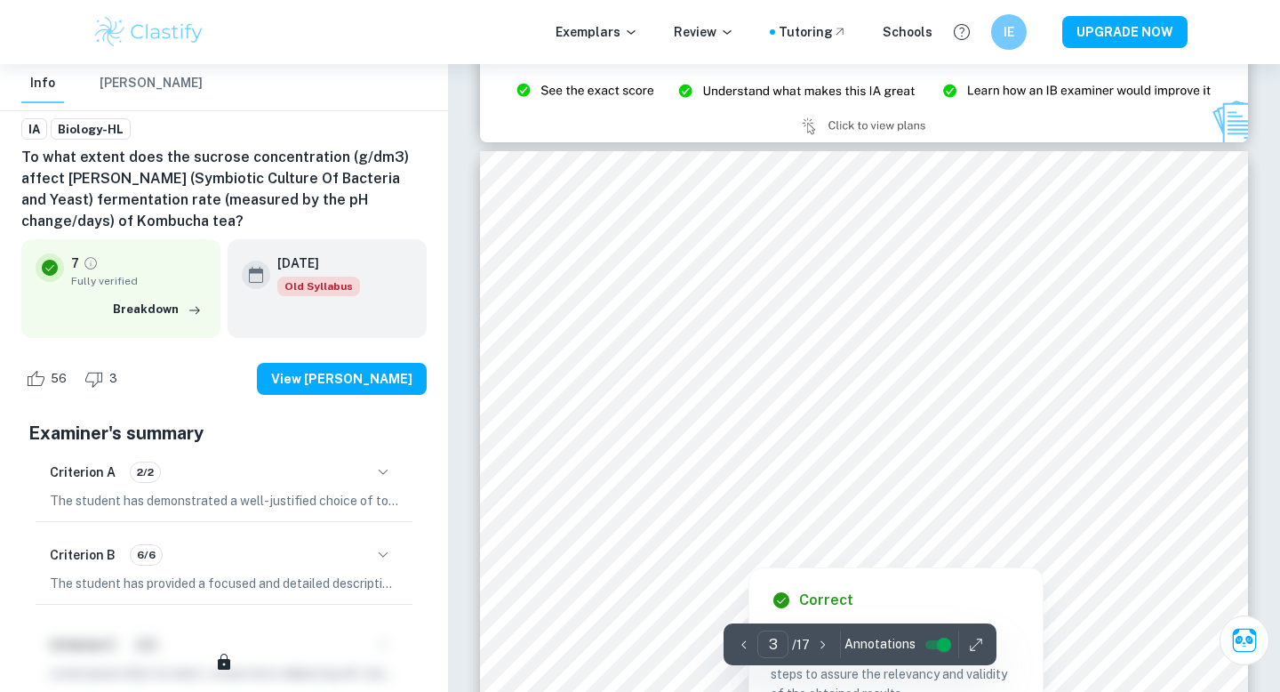
scroll to position [2554, 0]
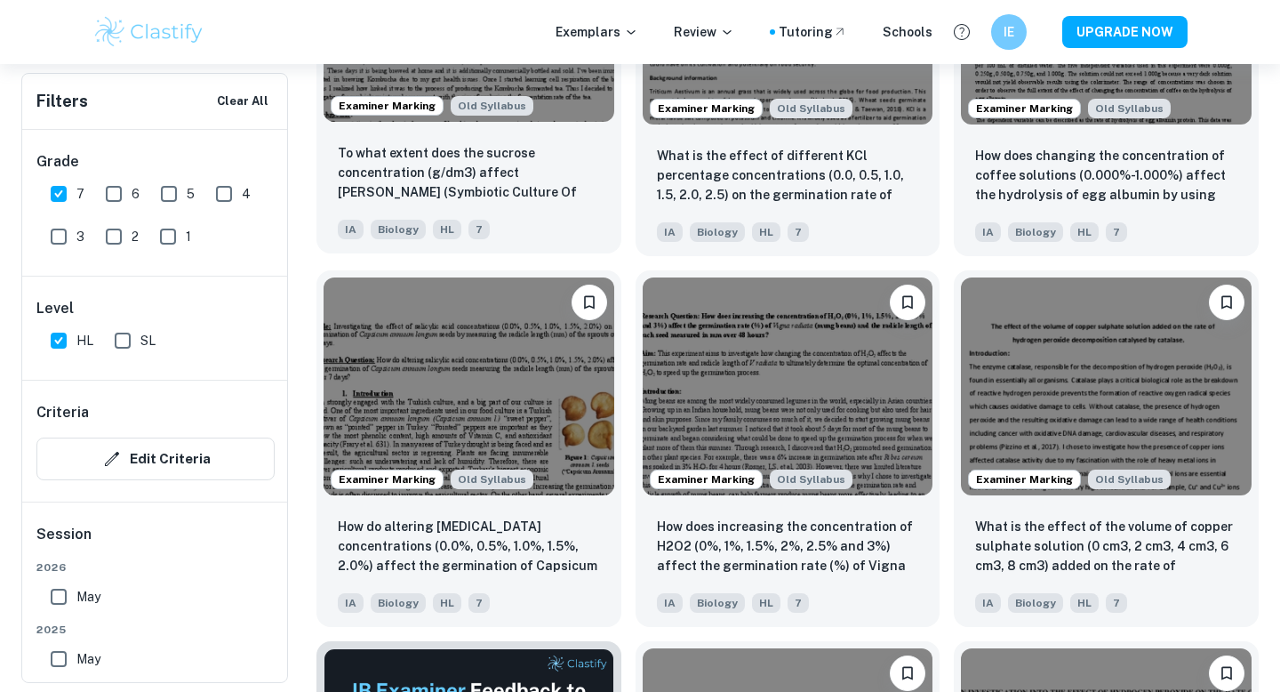
scroll to position [2543, 0]
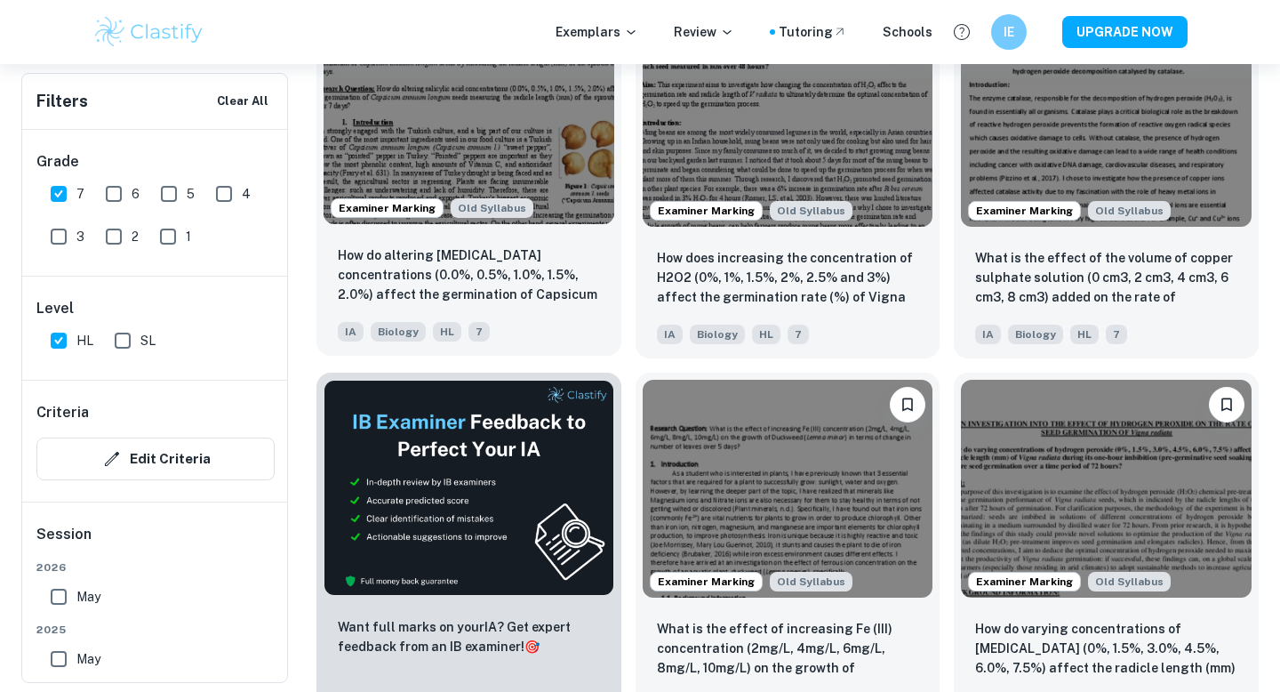
click at [504, 173] on img at bounding box center [469, 115] width 291 height 218
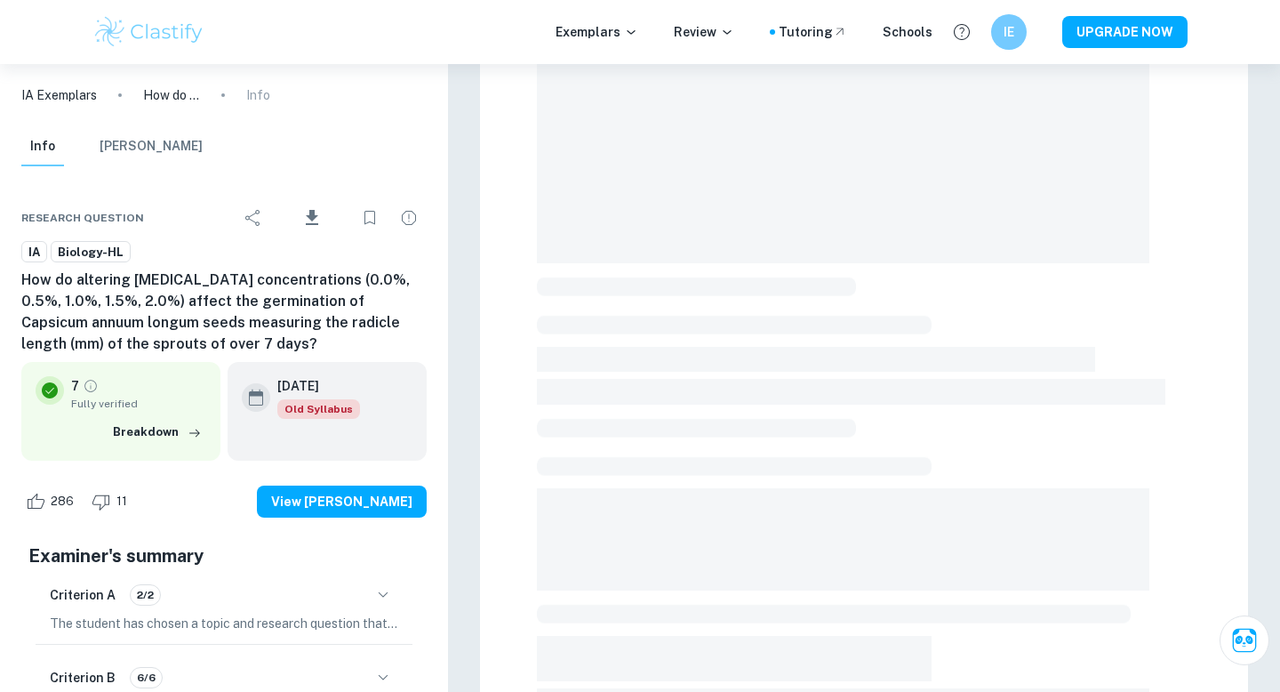
scroll to position [476, 0]
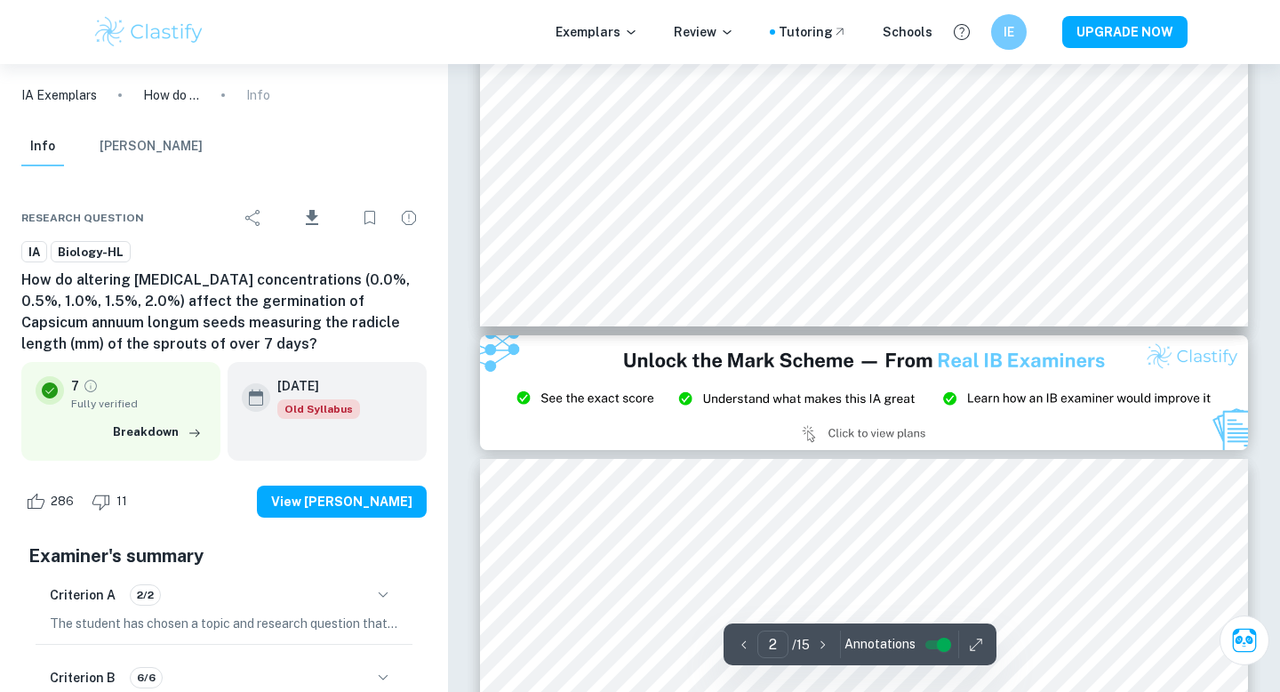
type input "3"
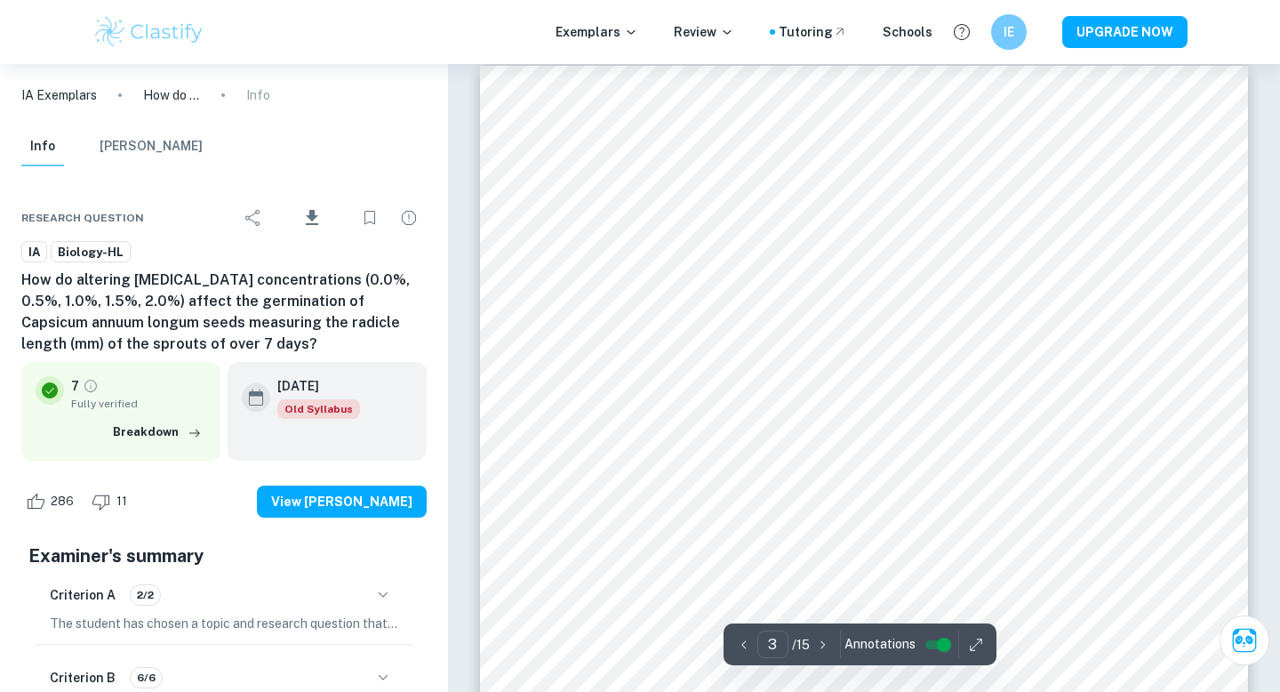
scroll to position [2457, 0]
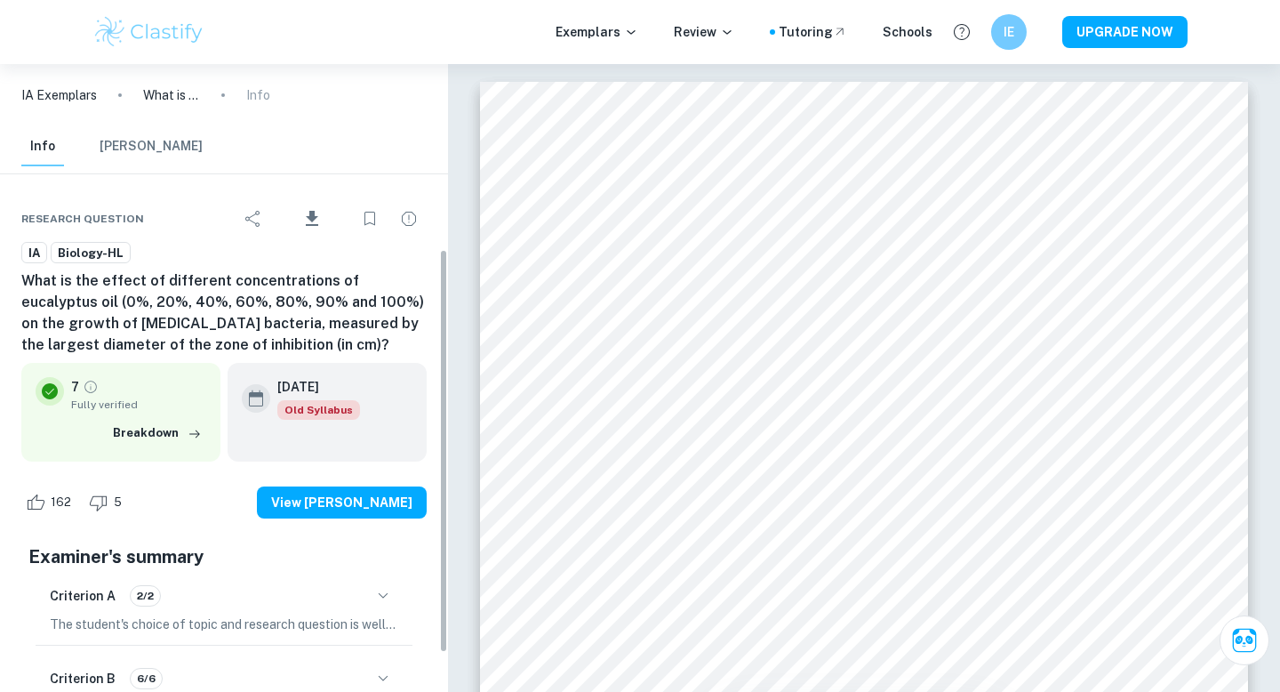
scroll to position [348, 0]
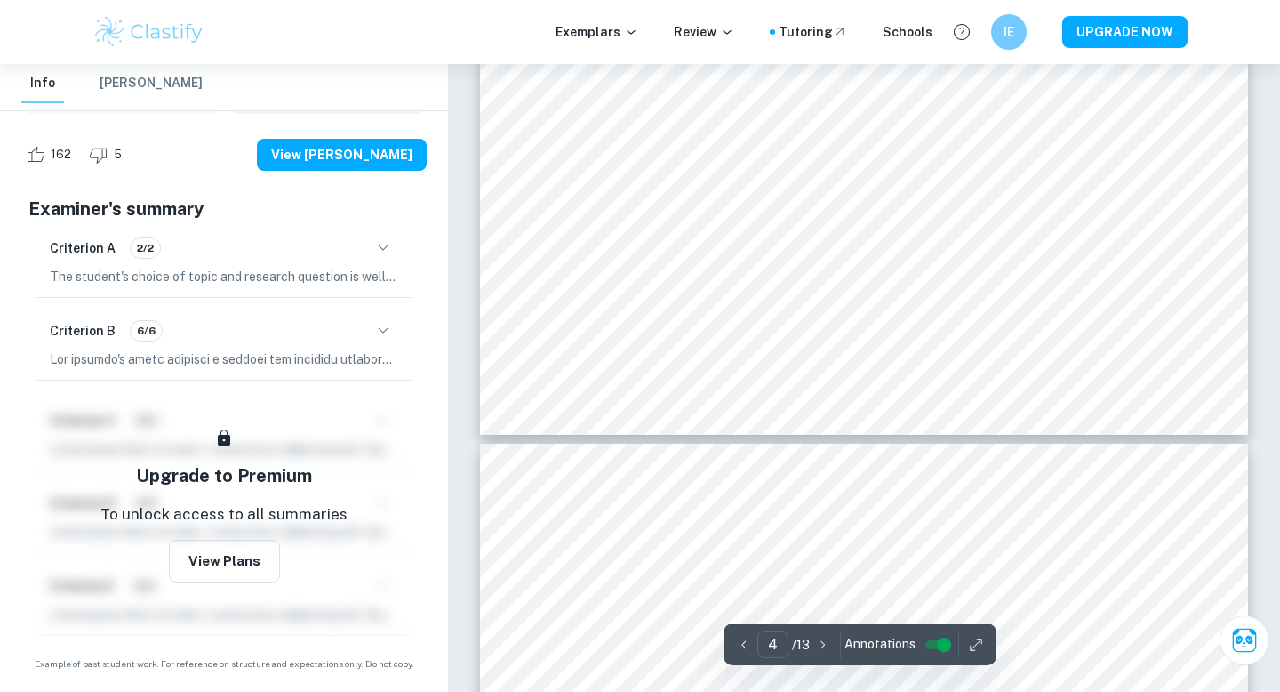
type input "3"
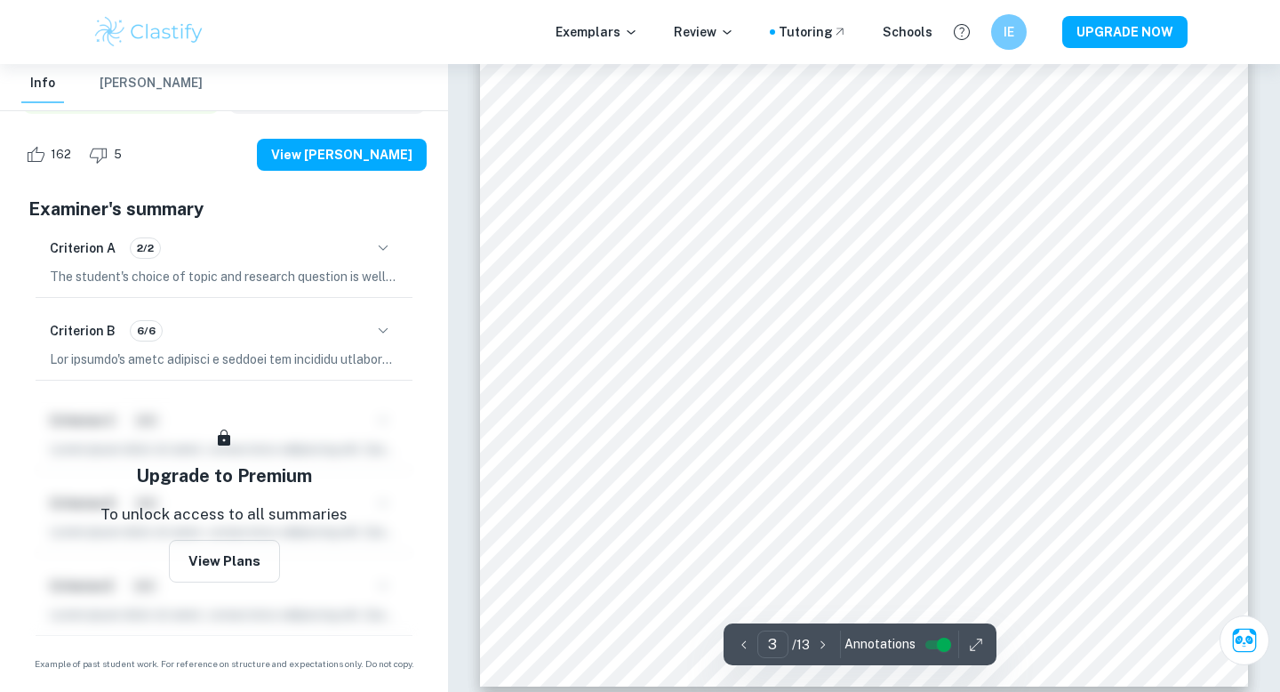
scroll to position [2882, 0]
